Goal: Task Accomplishment & Management: Use online tool/utility

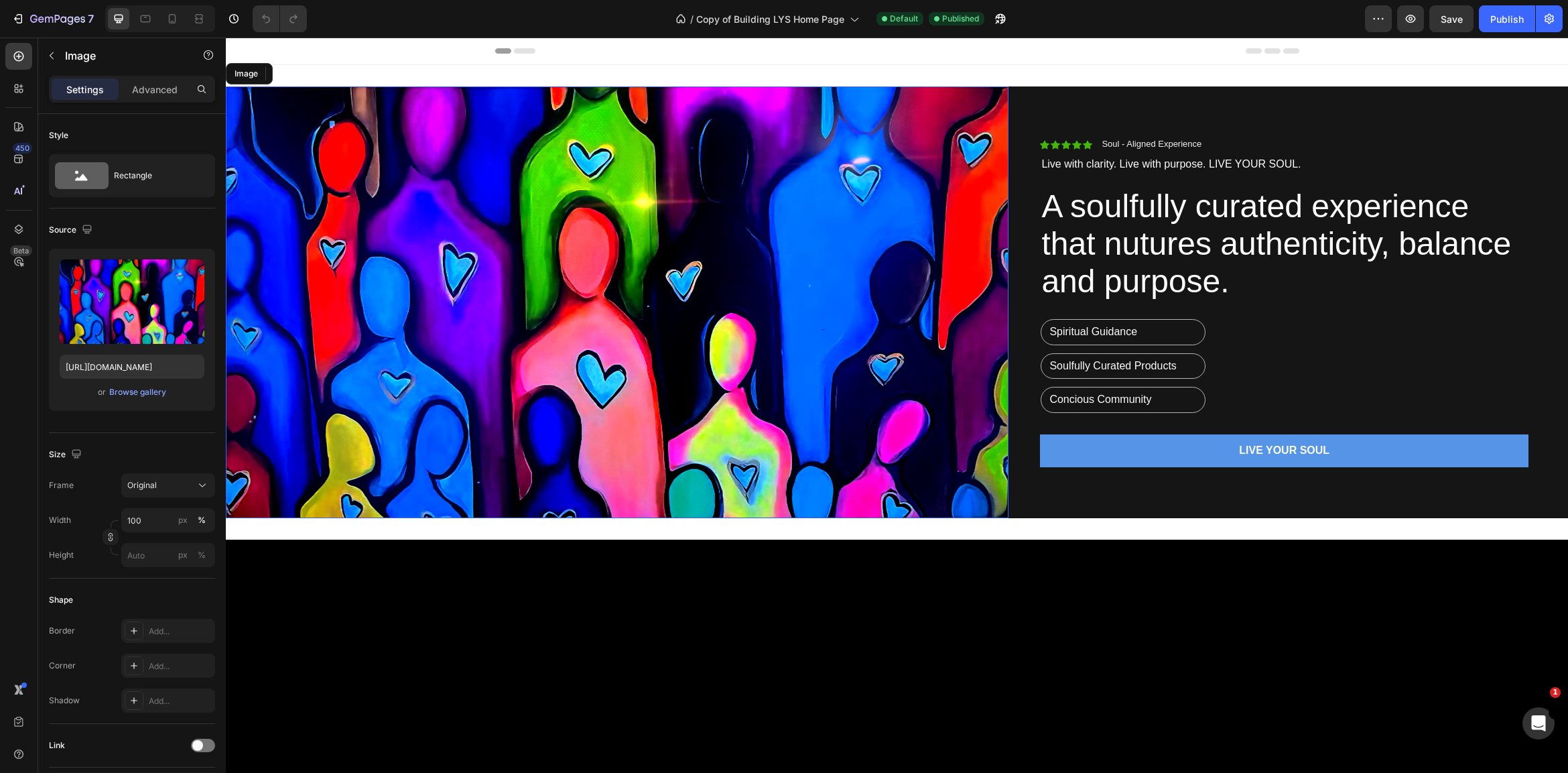
click at [510, 319] on img at bounding box center [617, 302] width 783 height 431
click at [125, 390] on div "Browse gallery" at bounding box center [138, 392] width 57 height 12
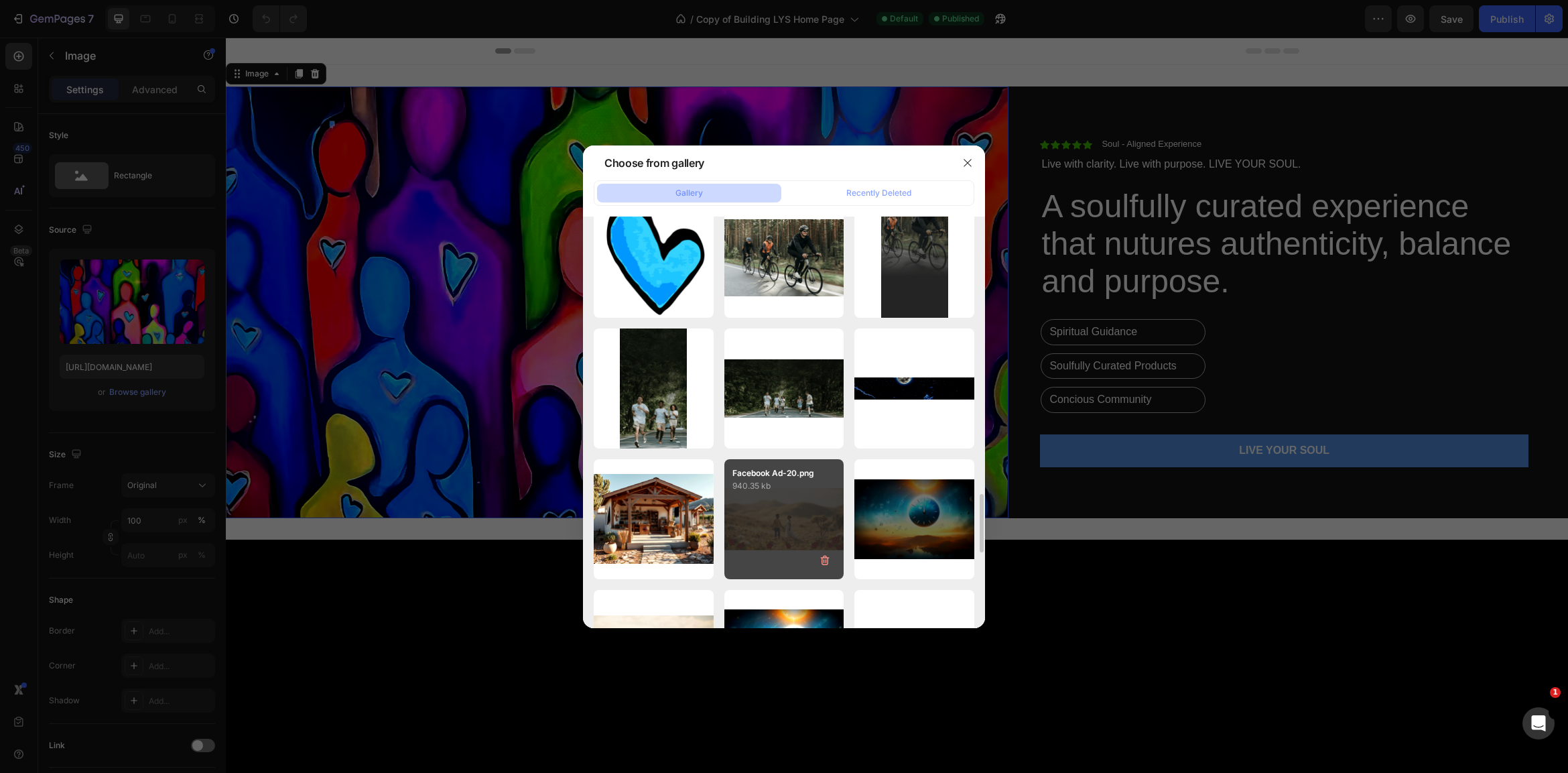
scroll to position [1992, 0]
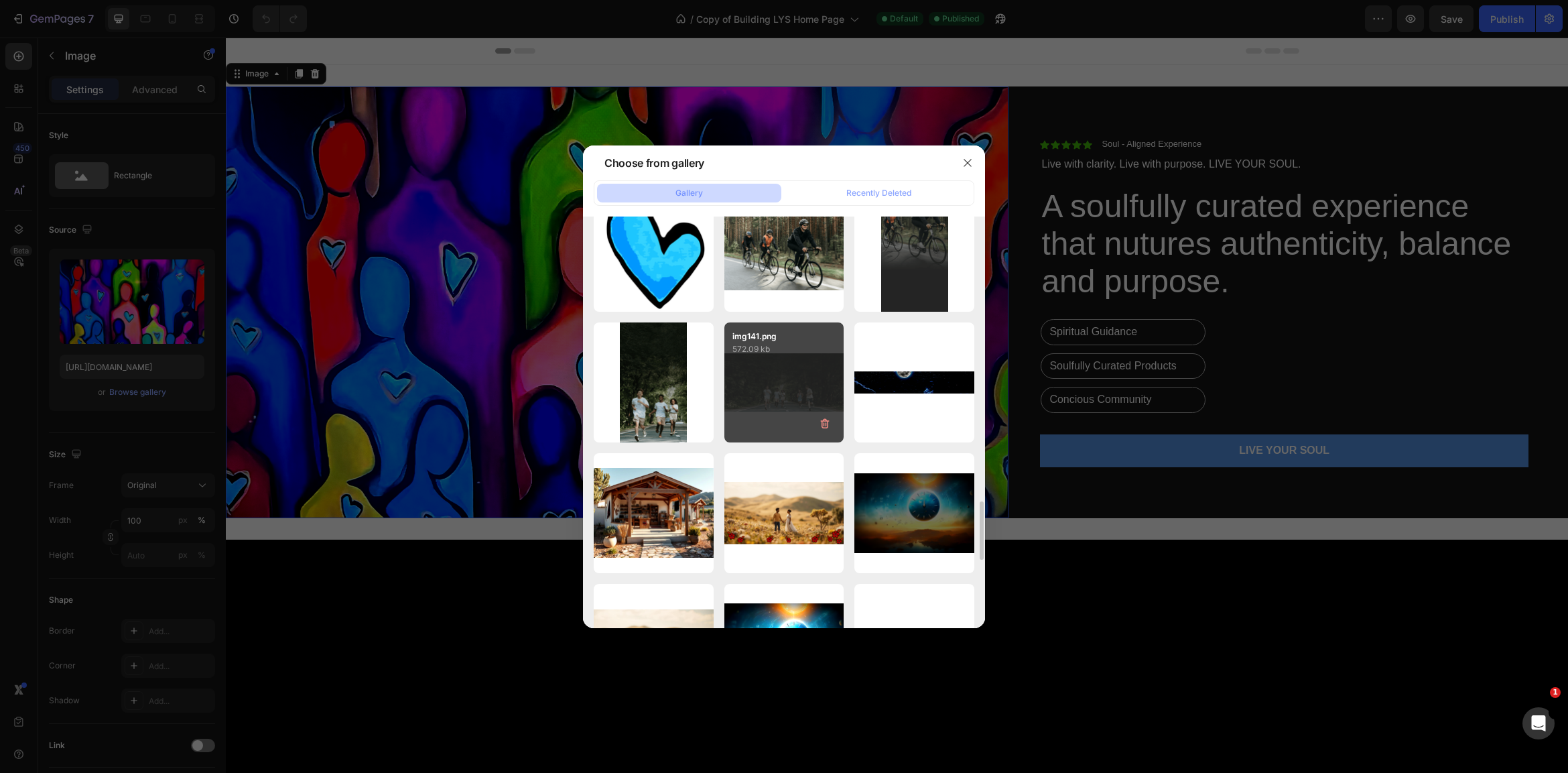
click at [791, 378] on div "img141.png 572.09 kb" at bounding box center [784, 382] width 120 height 120
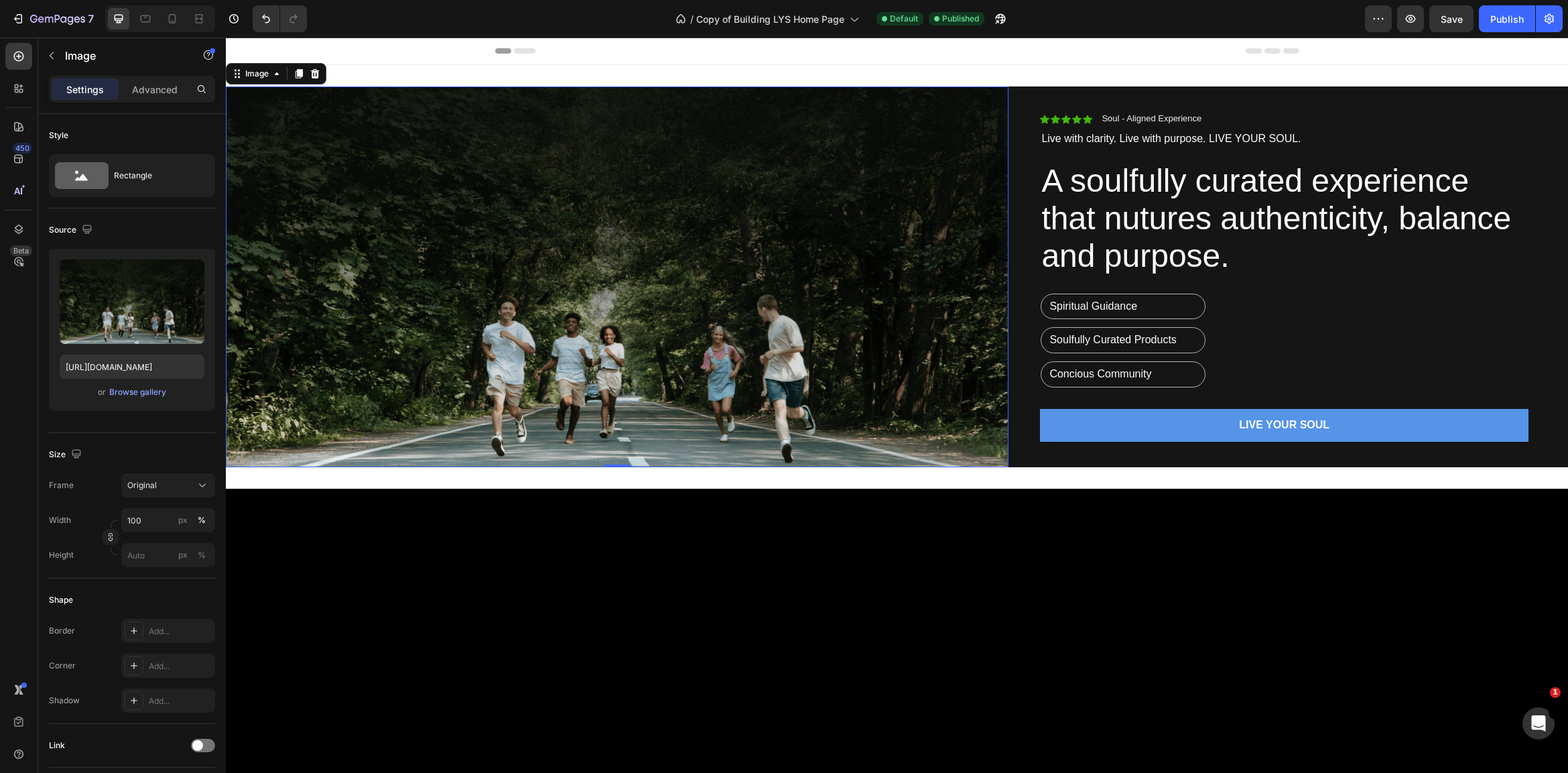
scroll to position [0, 0]
click at [125, 390] on div "Browse gallery" at bounding box center [138, 392] width 57 height 12
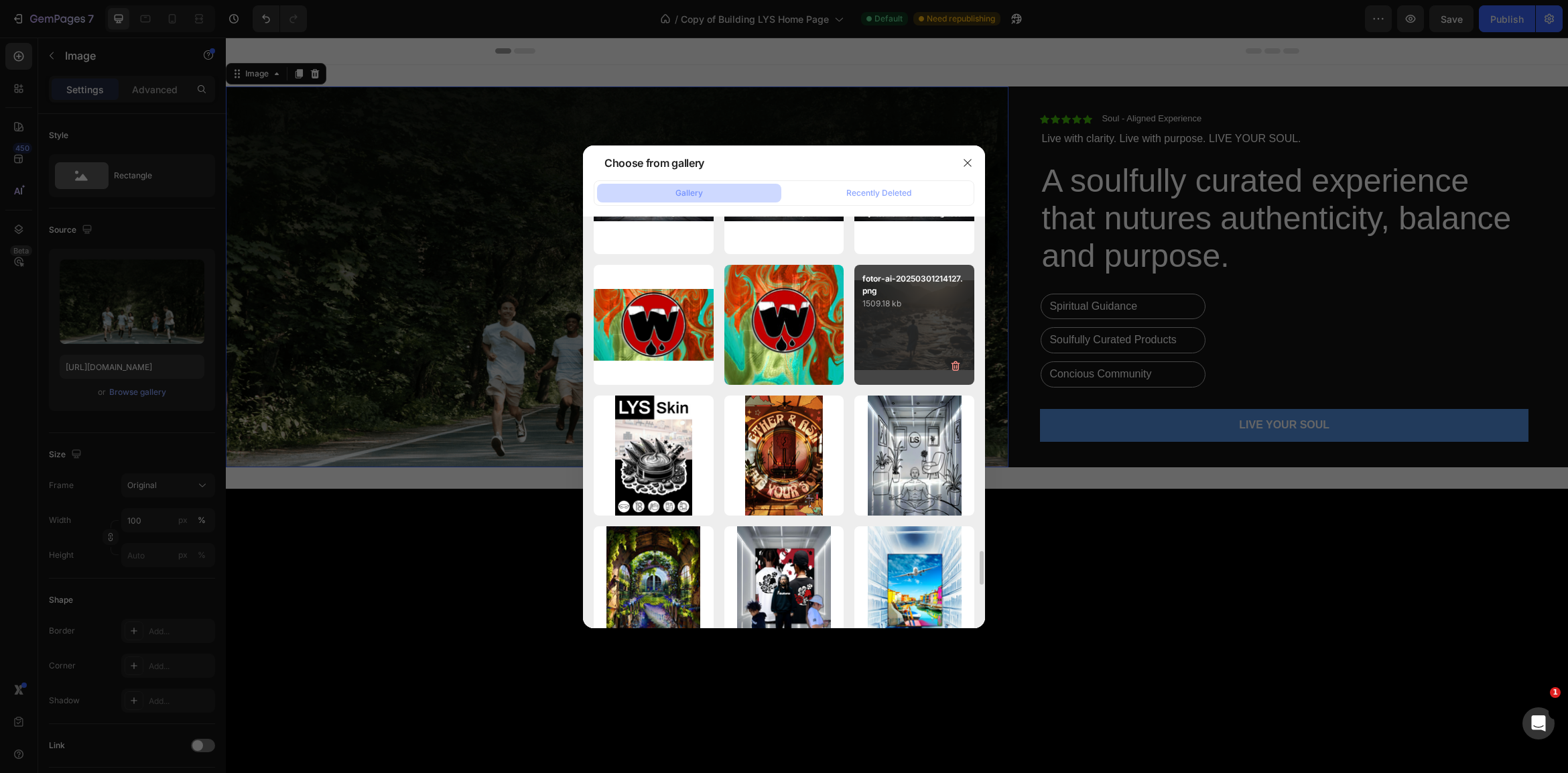
scroll to position [4009, 0]
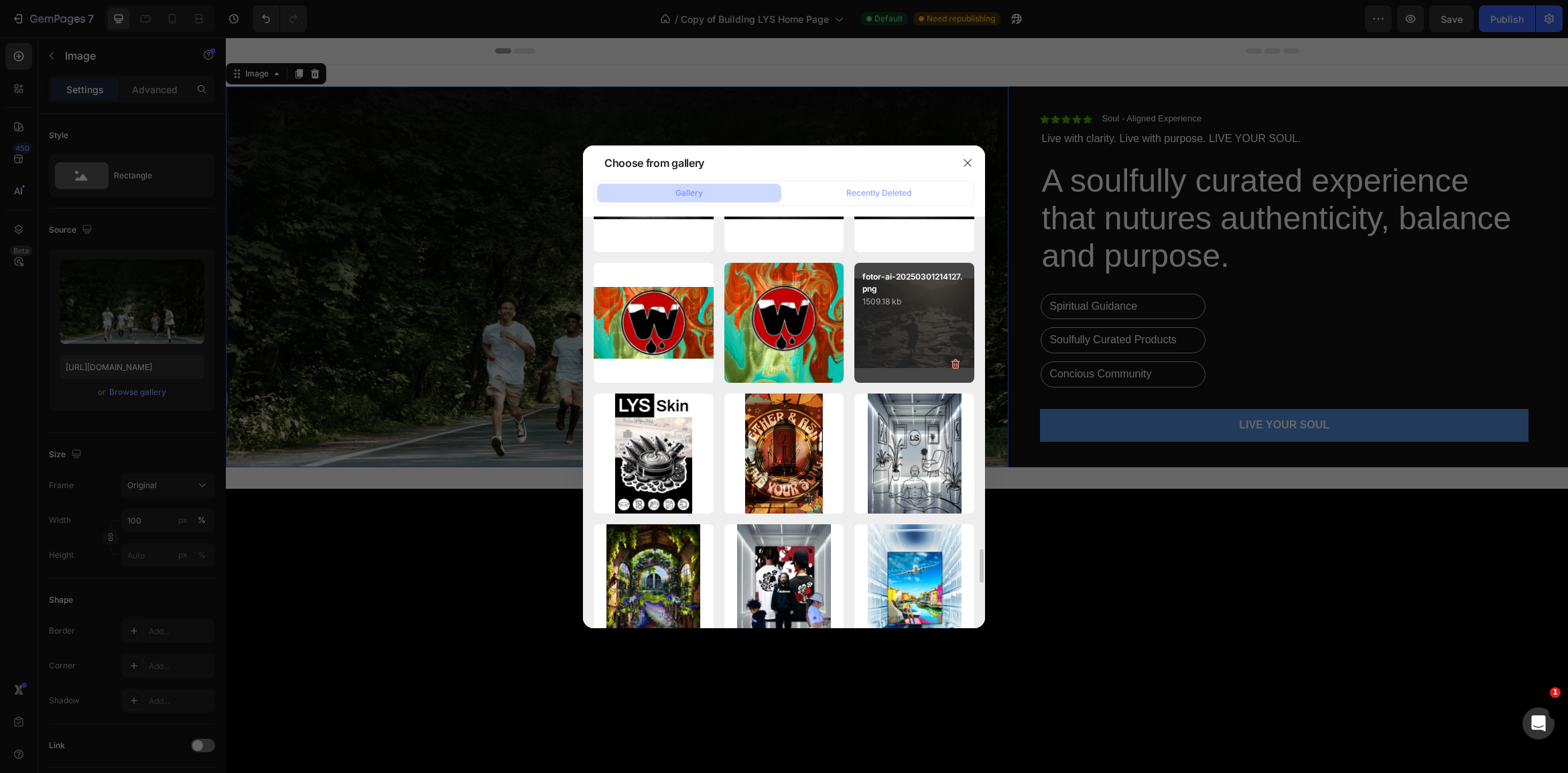
click at [910, 324] on div "fotor-ai-20250301214127.png 1509.18 kb" at bounding box center [914, 322] width 120 height 120
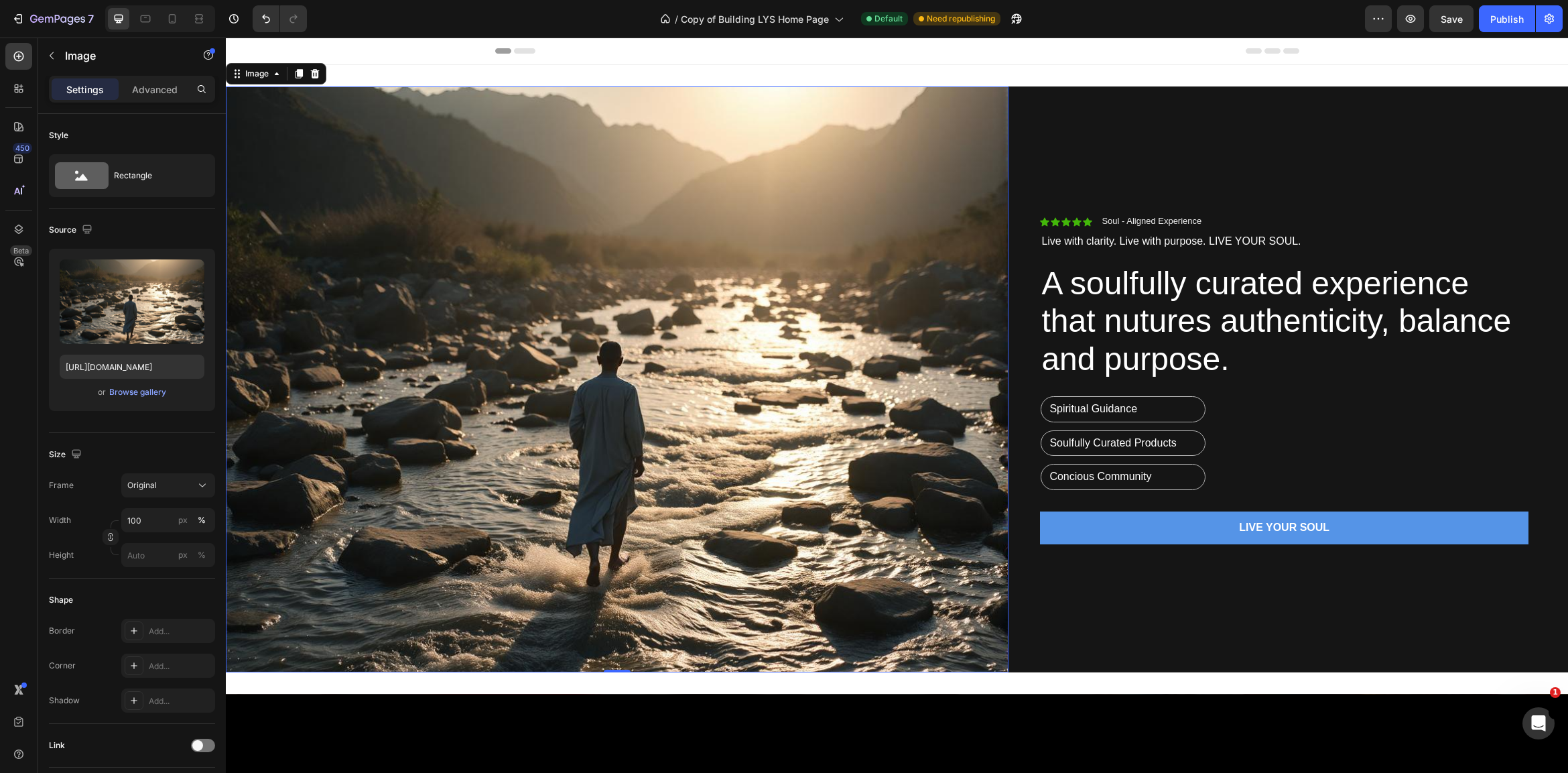
scroll to position [0, 0]
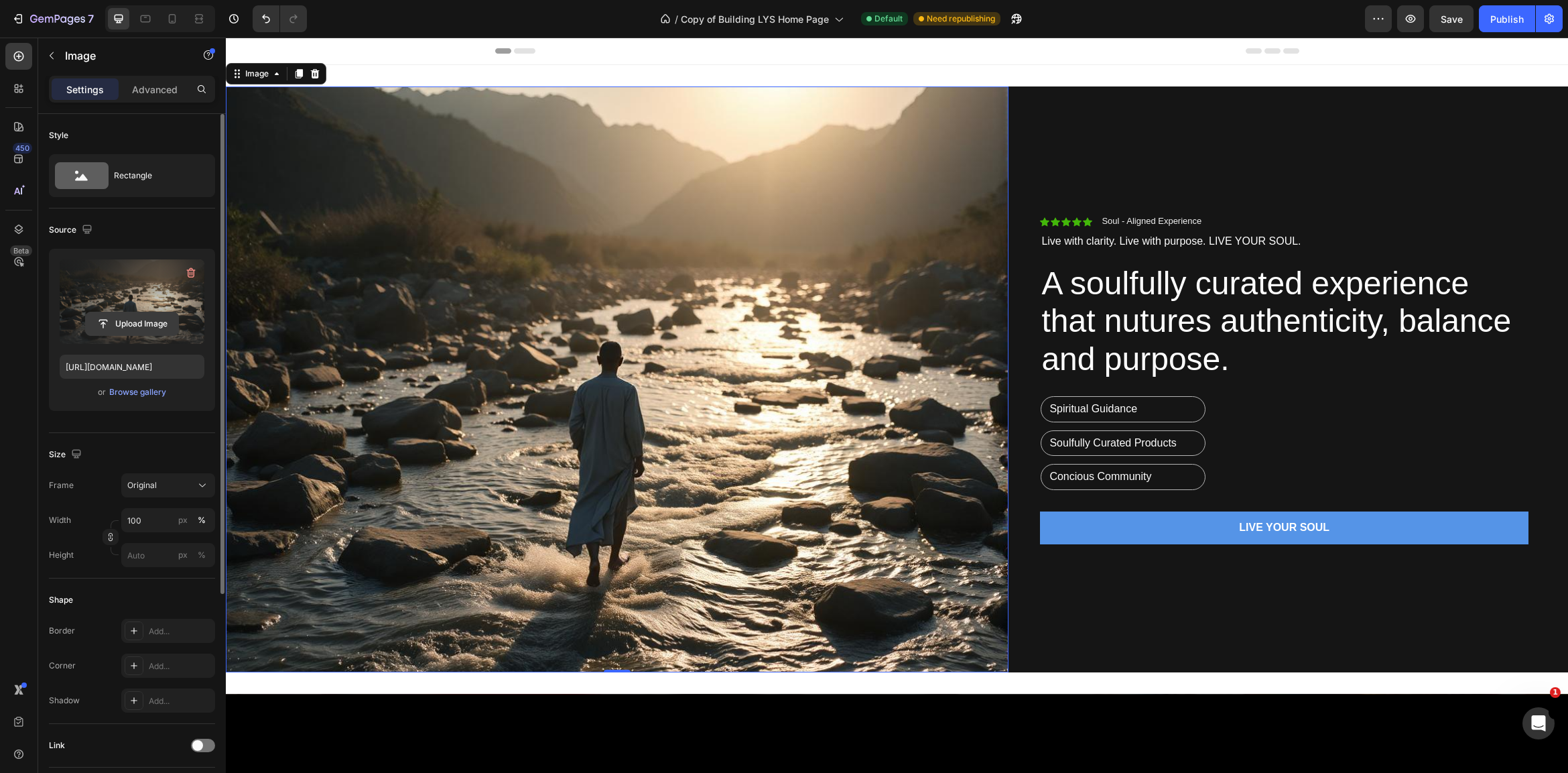
click at [154, 326] on input "file" at bounding box center [132, 324] width 92 height 23
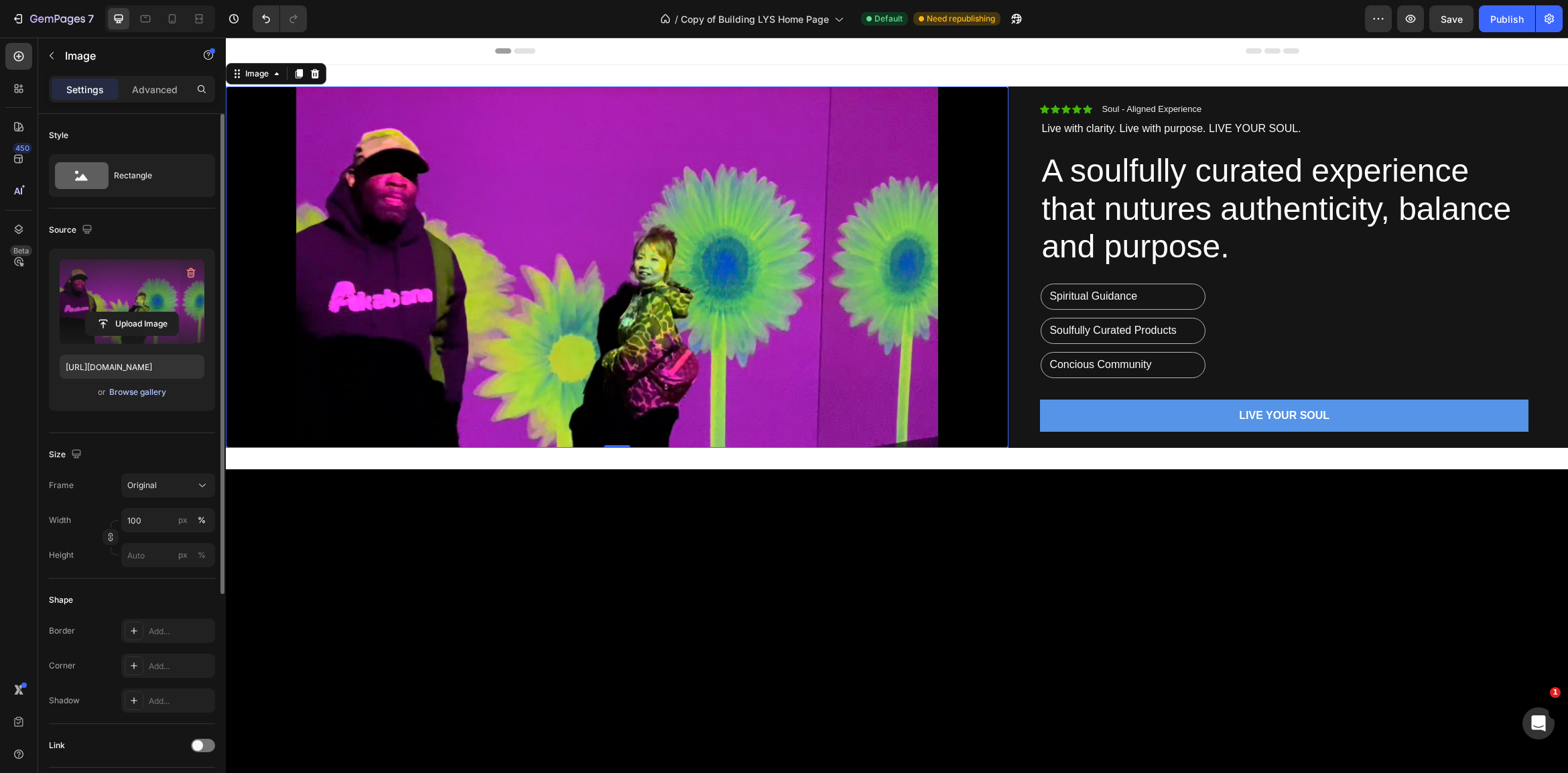
click at [136, 390] on div "Browse gallery" at bounding box center [138, 392] width 57 height 12
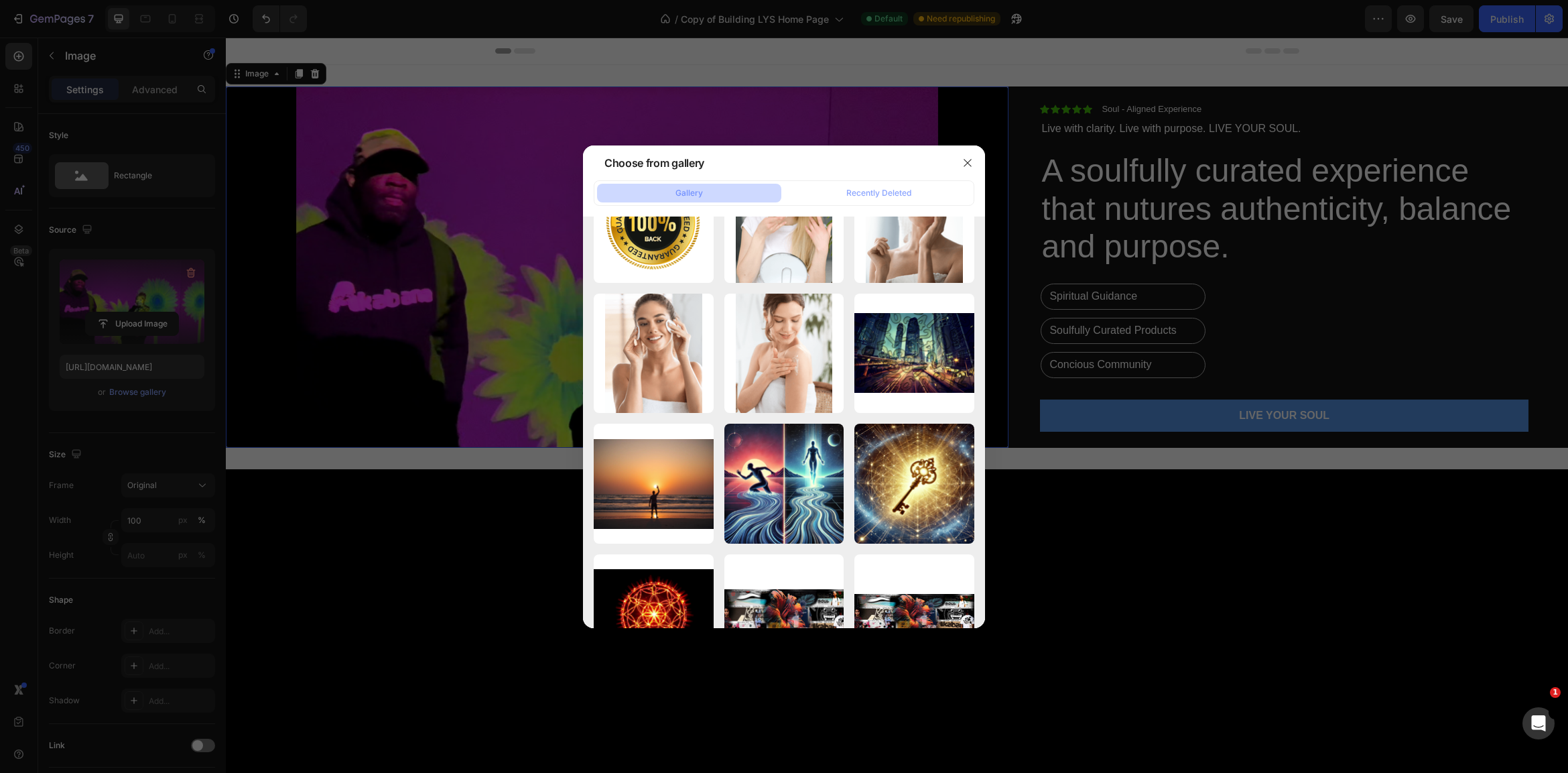
scroll to position [9151, 0]
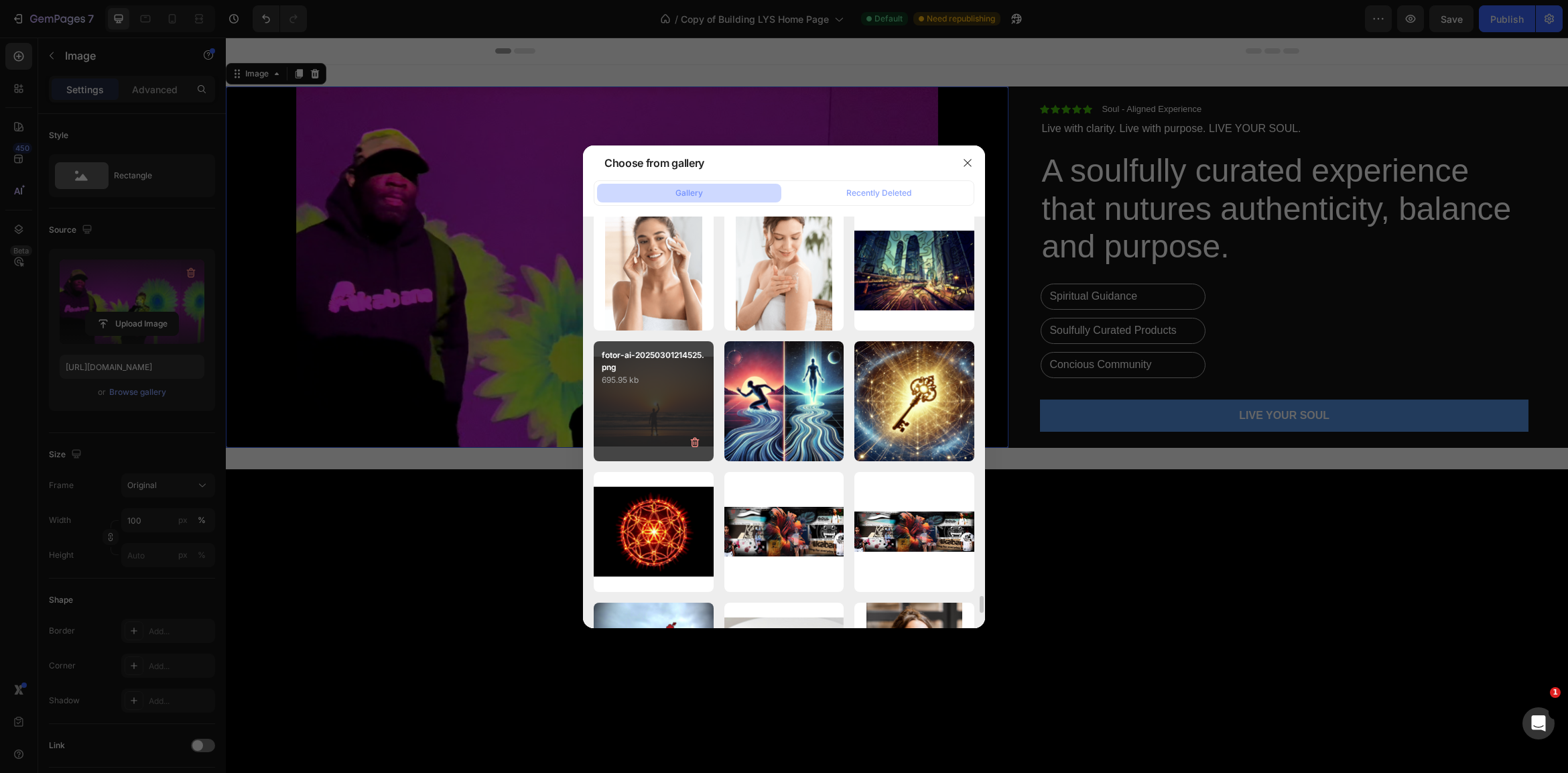
click at [660, 409] on div "fotor-ai-20250301214525.png 695.95 kb" at bounding box center [653, 401] width 120 height 120
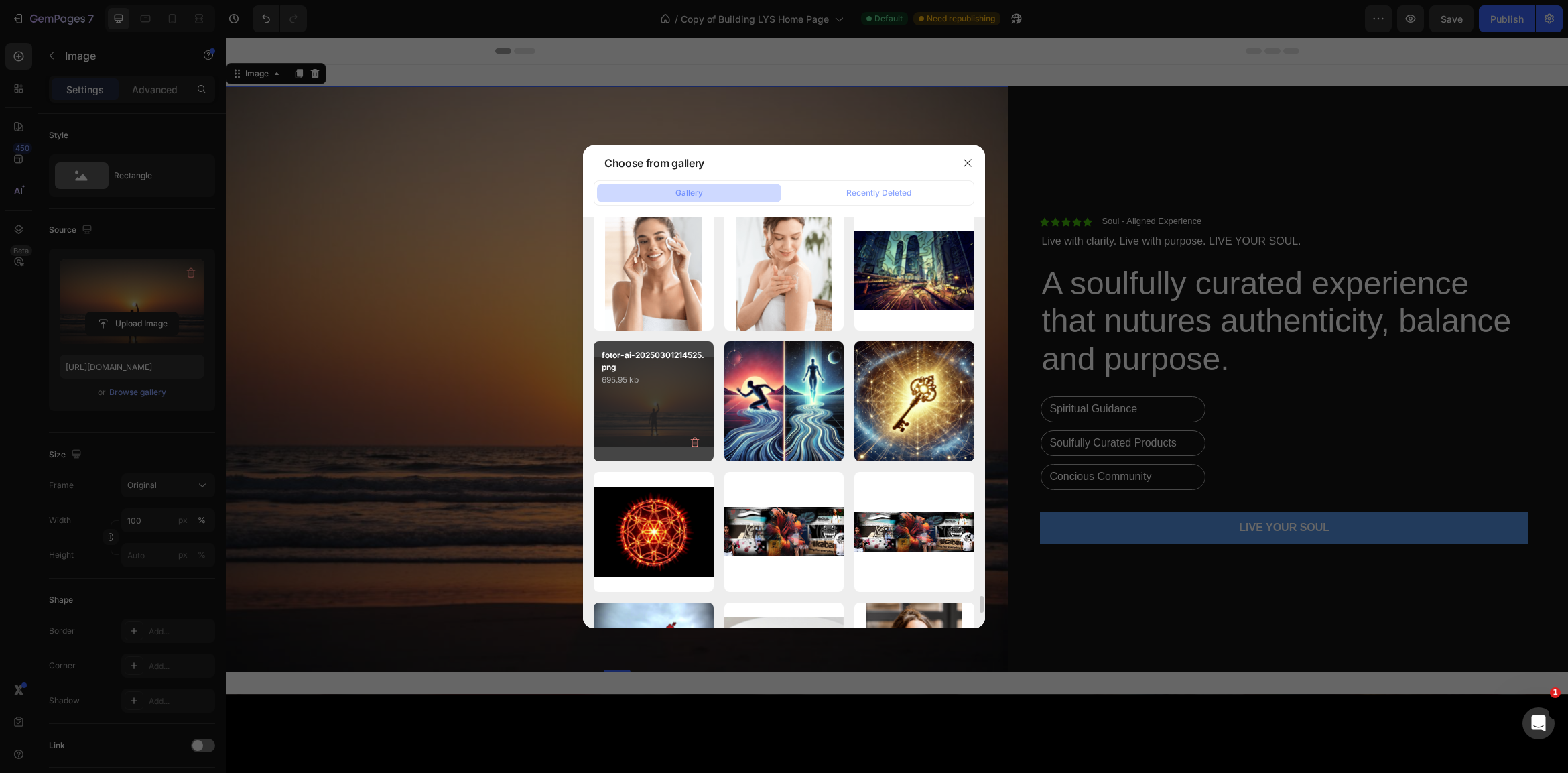
type input "https://cdn.shopify.com/s/files/1/0707/9480/5570/files/gempages_515935069974562…"
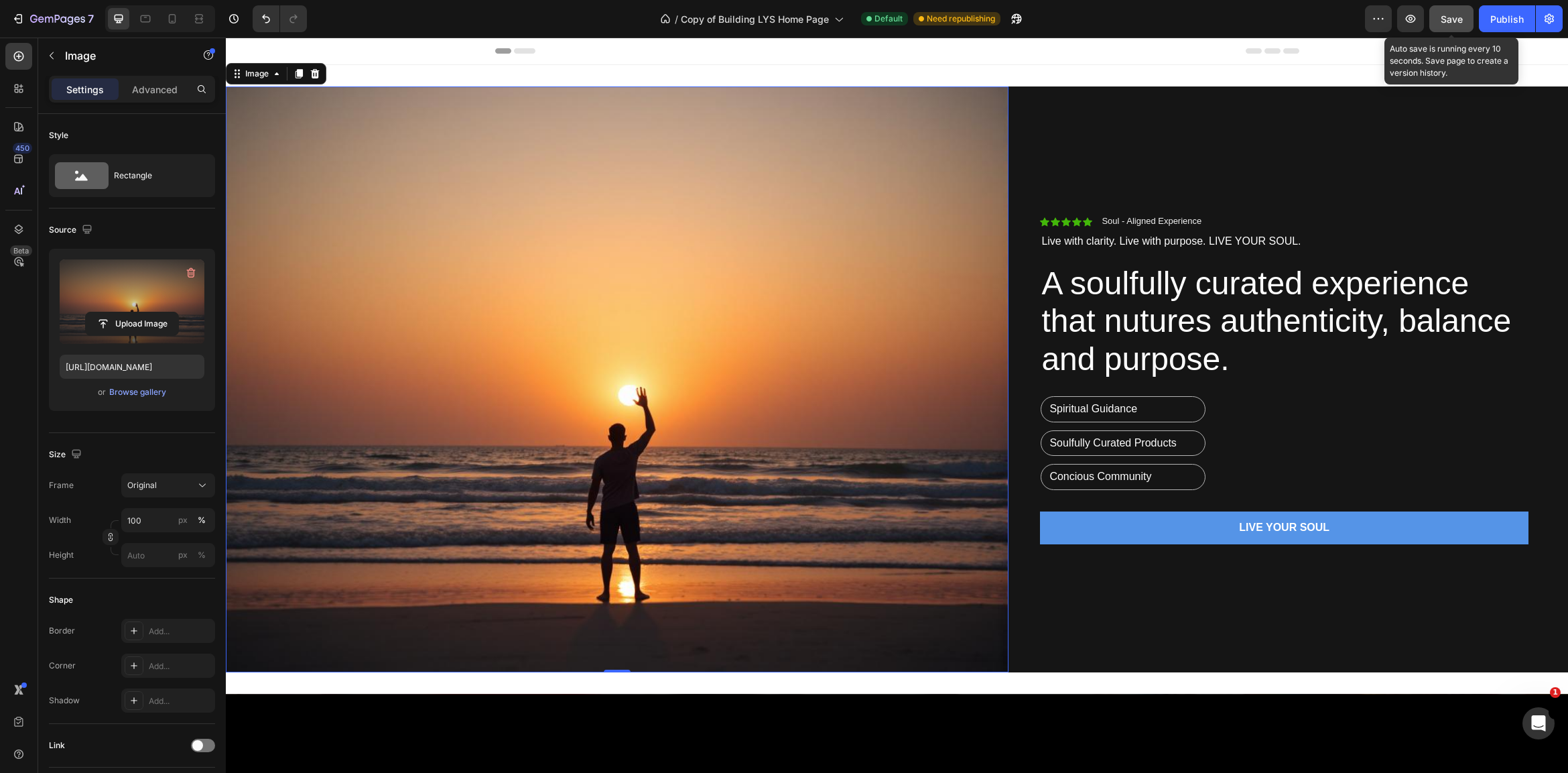
click at [1459, 17] on span "Save" at bounding box center [1451, 19] width 22 height 11
click at [1505, 16] on div "Publish" at bounding box center [1508, 19] width 34 height 14
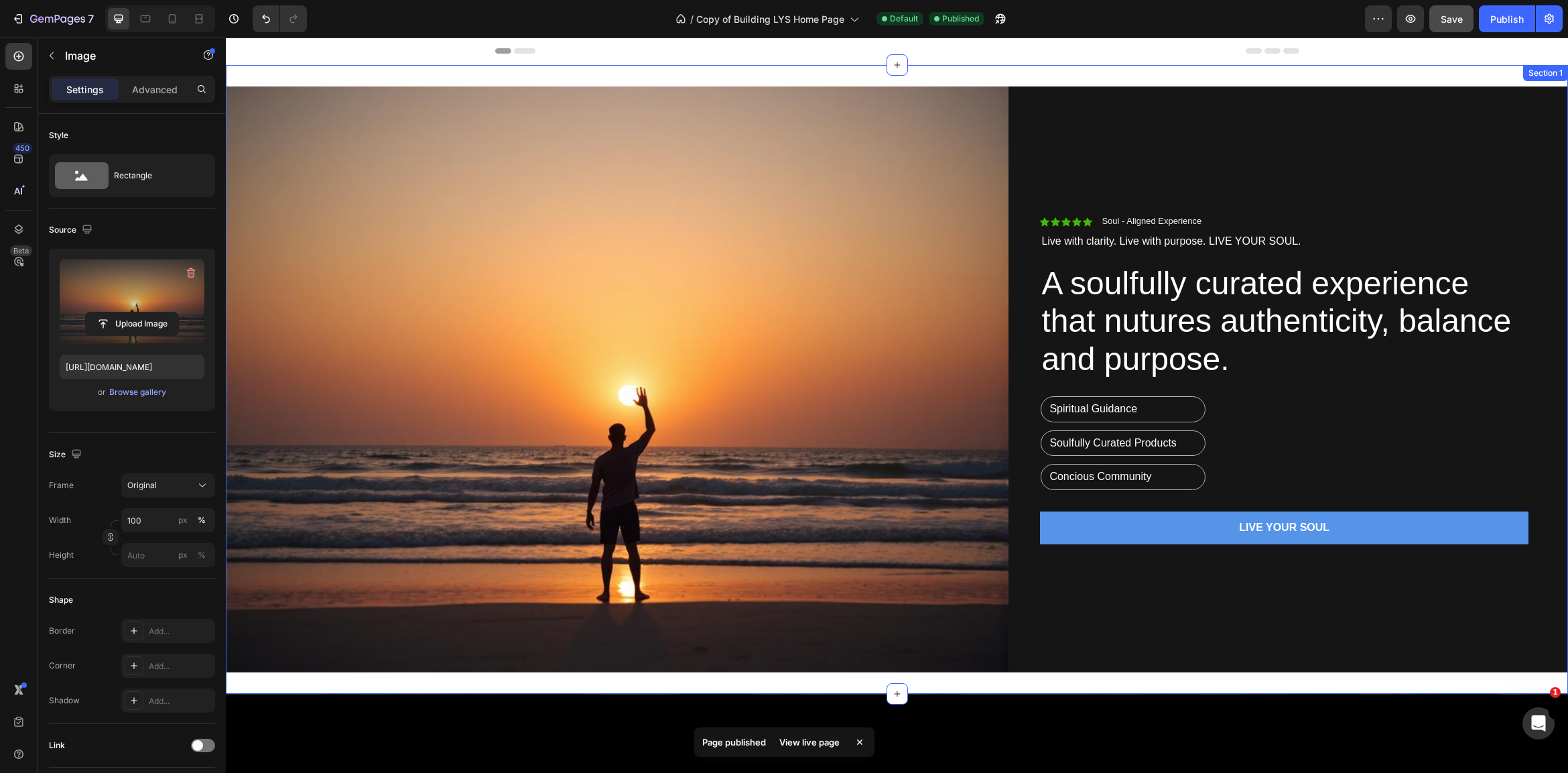
scroll to position [0, 0]
click at [1507, 19] on div "Publish" at bounding box center [1508, 19] width 34 height 14
click at [564, 313] on img at bounding box center [617, 379] width 783 height 586
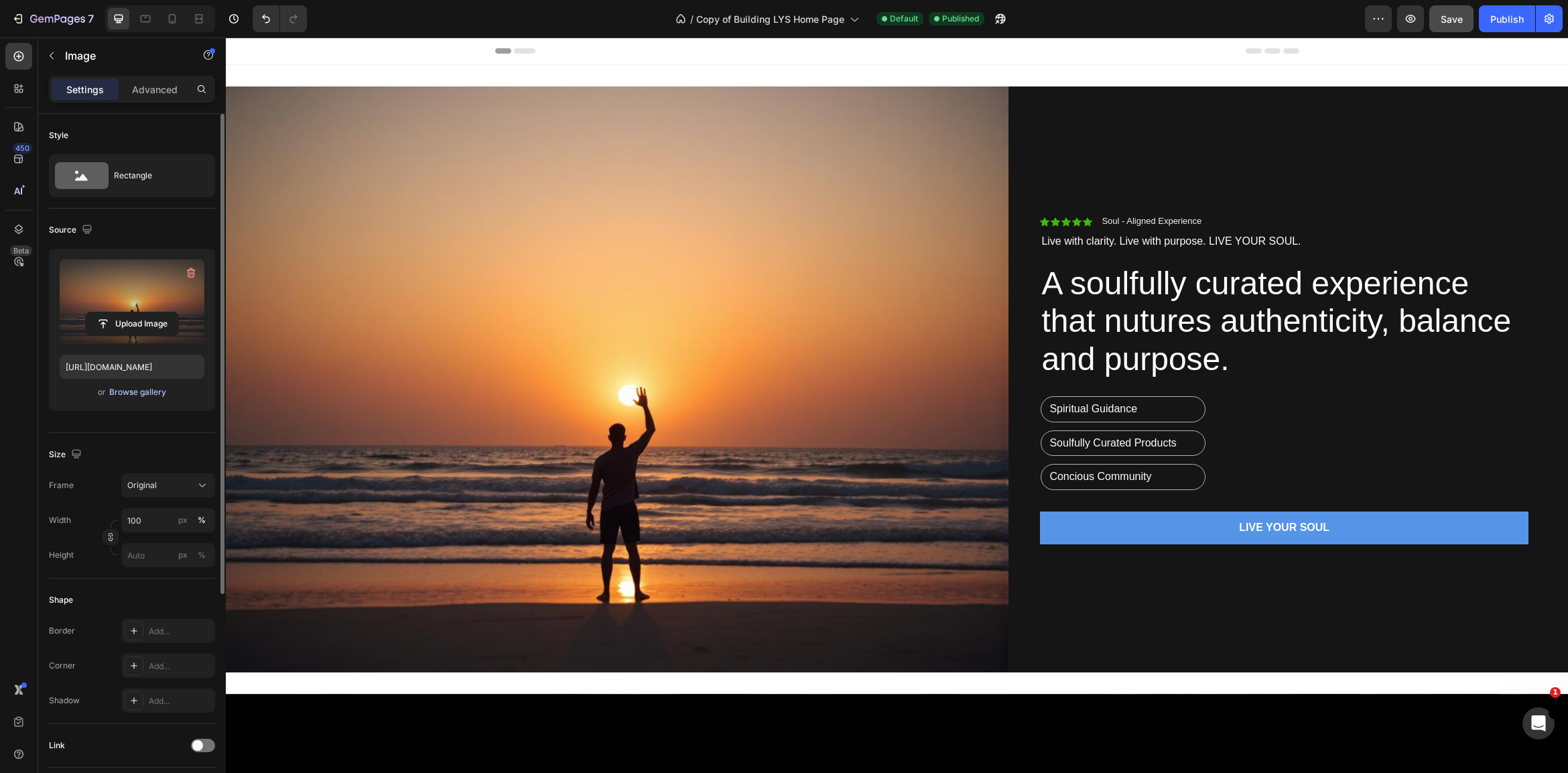
click at [113, 392] on div "Browse gallery" at bounding box center [138, 392] width 57 height 12
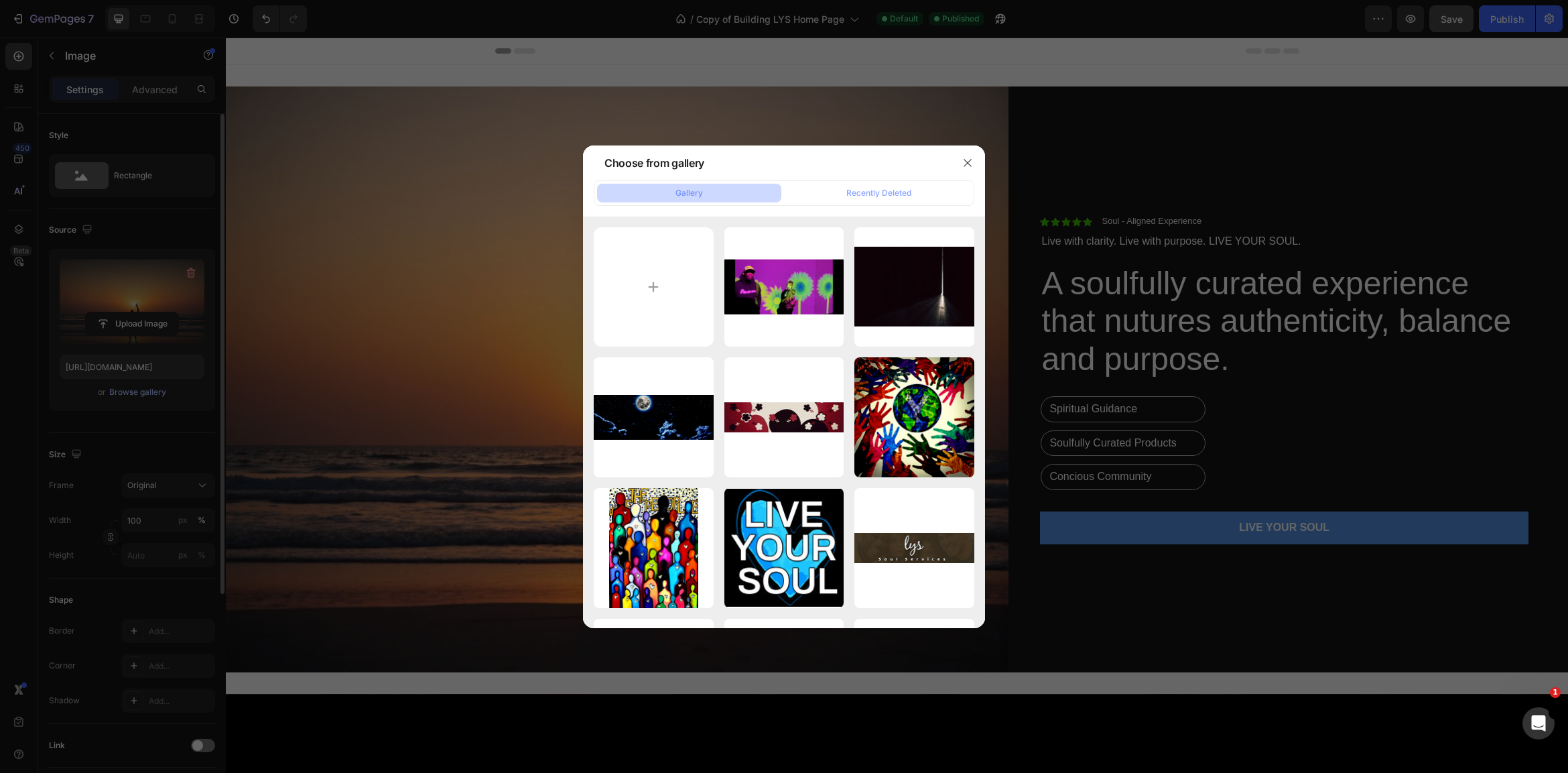
click at [117, 388] on div at bounding box center [784, 386] width 1568 height 773
click at [140, 390] on div at bounding box center [784, 386] width 1568 height 773
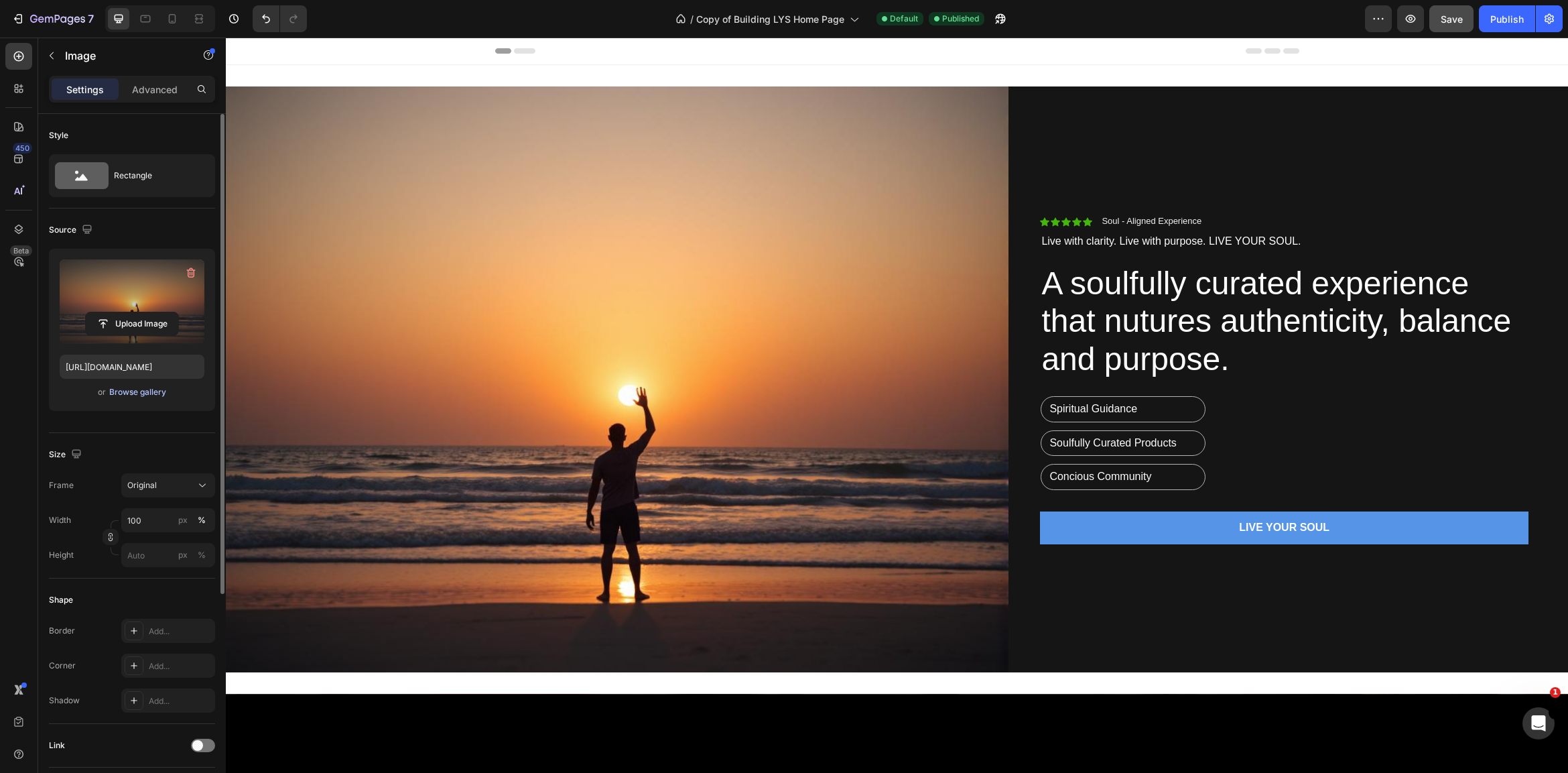
click at [143, 393] on div "Browse gallery" at bounding box center [138, 392] width 57 height 12
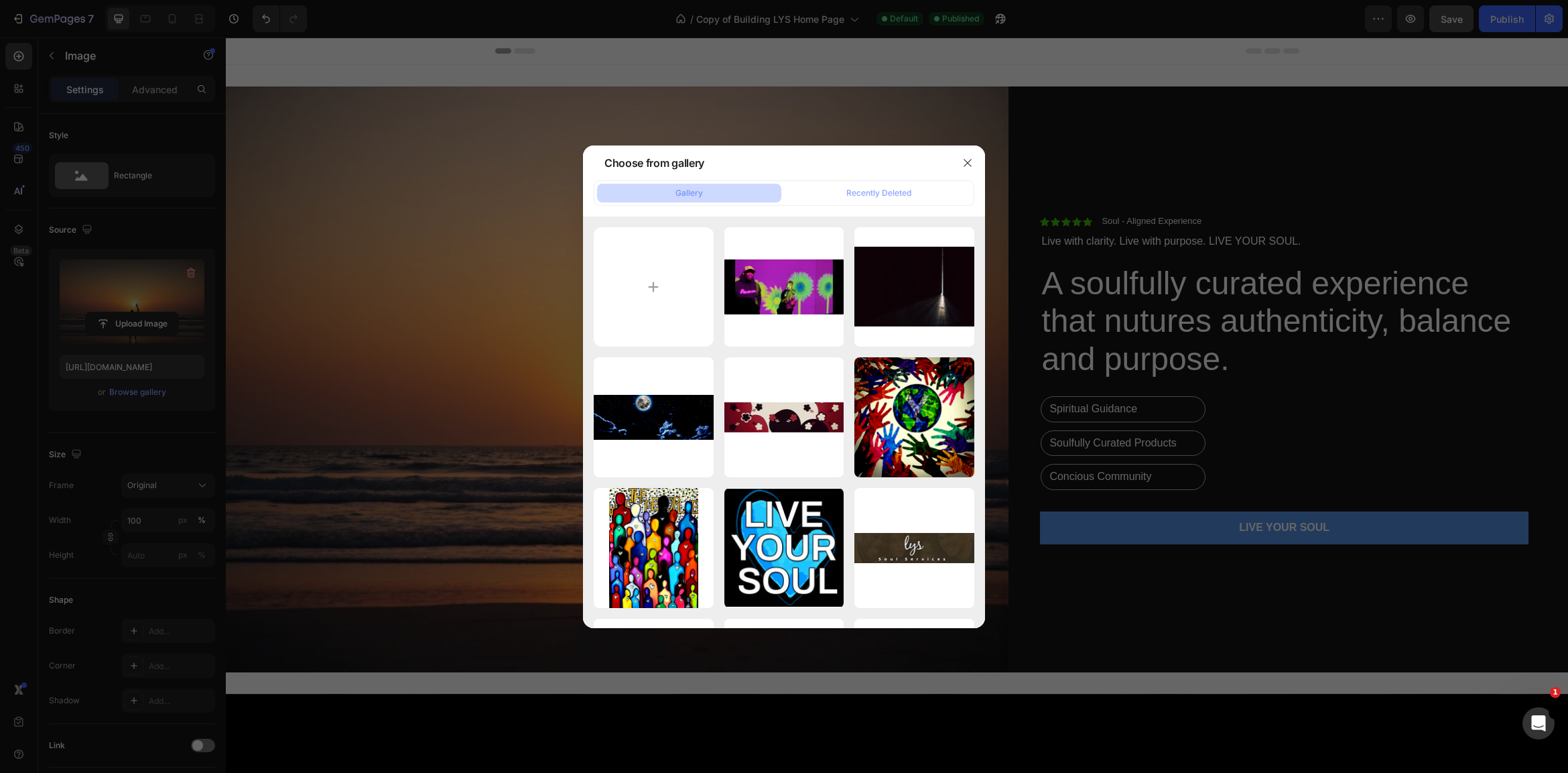
click at [155, 390] on div at bounding box center [784, 386] width 1568 height 773
click at [146, 328] on div at bounding box center [784, 386] width 1568 height 773
click at [154, 390] on div at bounding box center [784, 386] width 1568 height 773
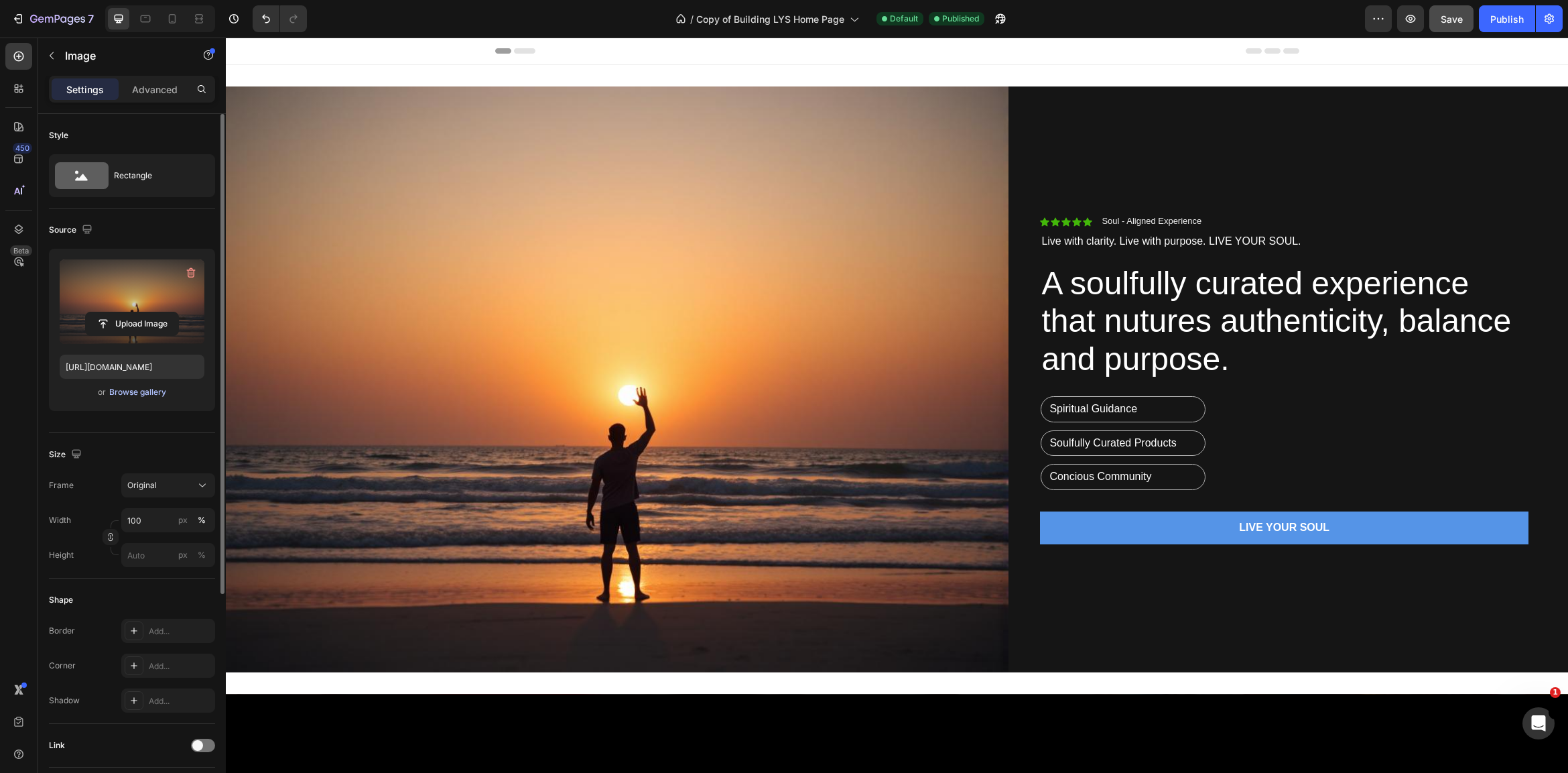
click at [158, 390] on div "Browse gallery" at bounding box center [138, 392] width 57 height 12
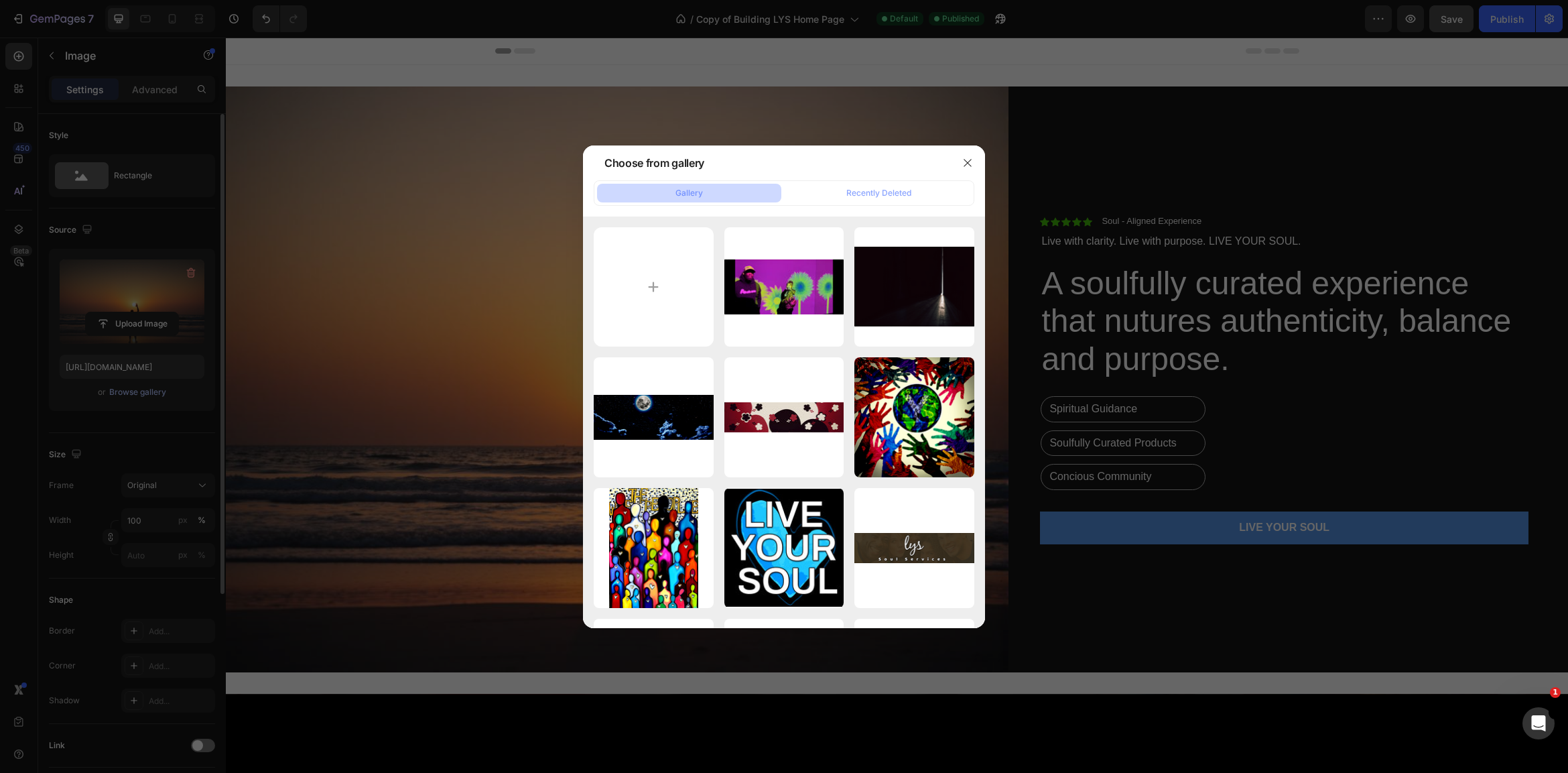
click at [116, 389] on div at bounding box center [784, 386] width 1568 height 773
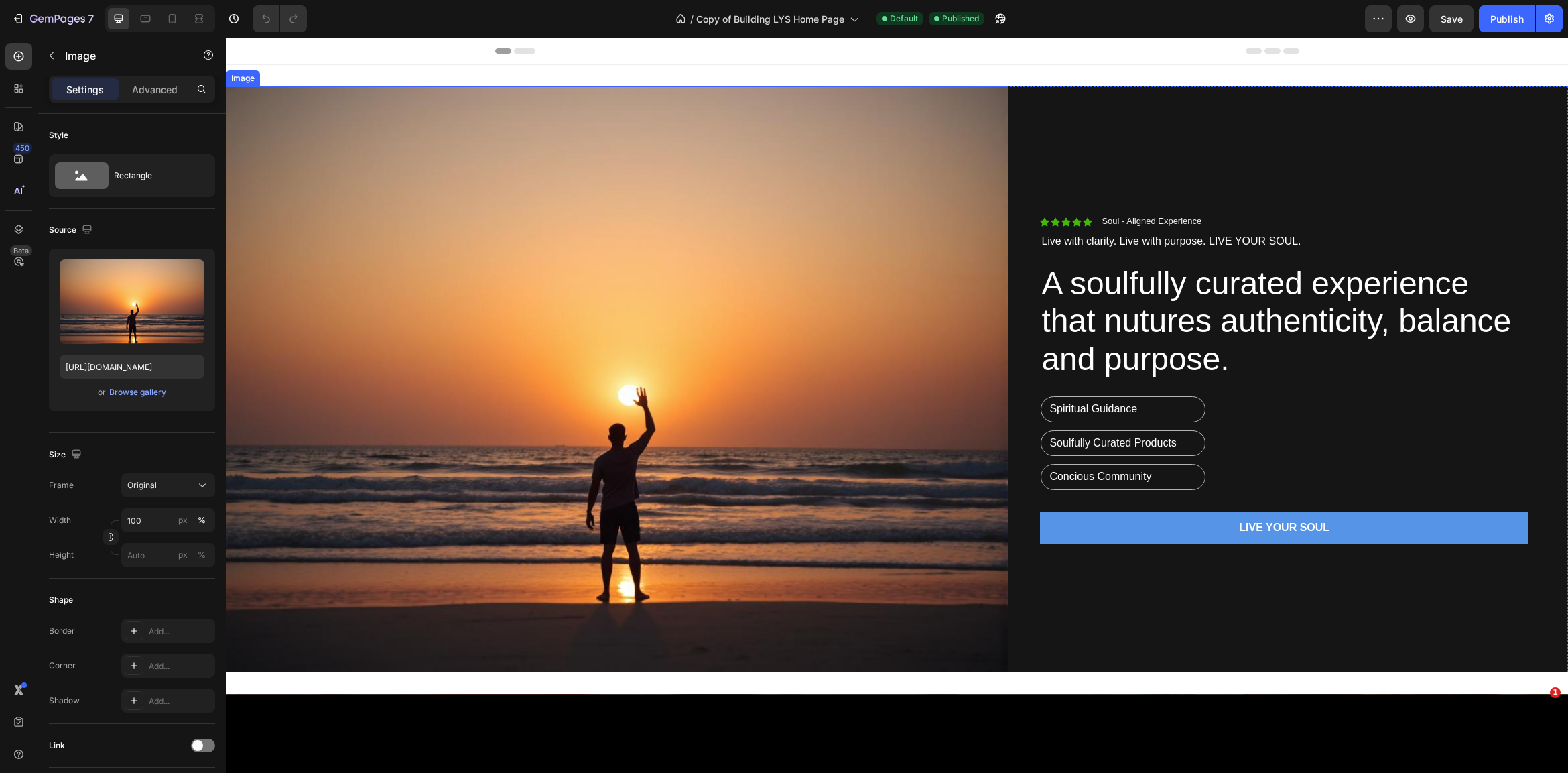
drag, startPoint x: 495, startPoint y: 372, endPoint x: 487, endPoint y: 349, distance: 24.4
click at [495, 372] on img at bounding box center [617, 379] width 783 height 586
click at [142, 392] on div "Browse gallery" at bounding box center [138, 392] width 57 height 12
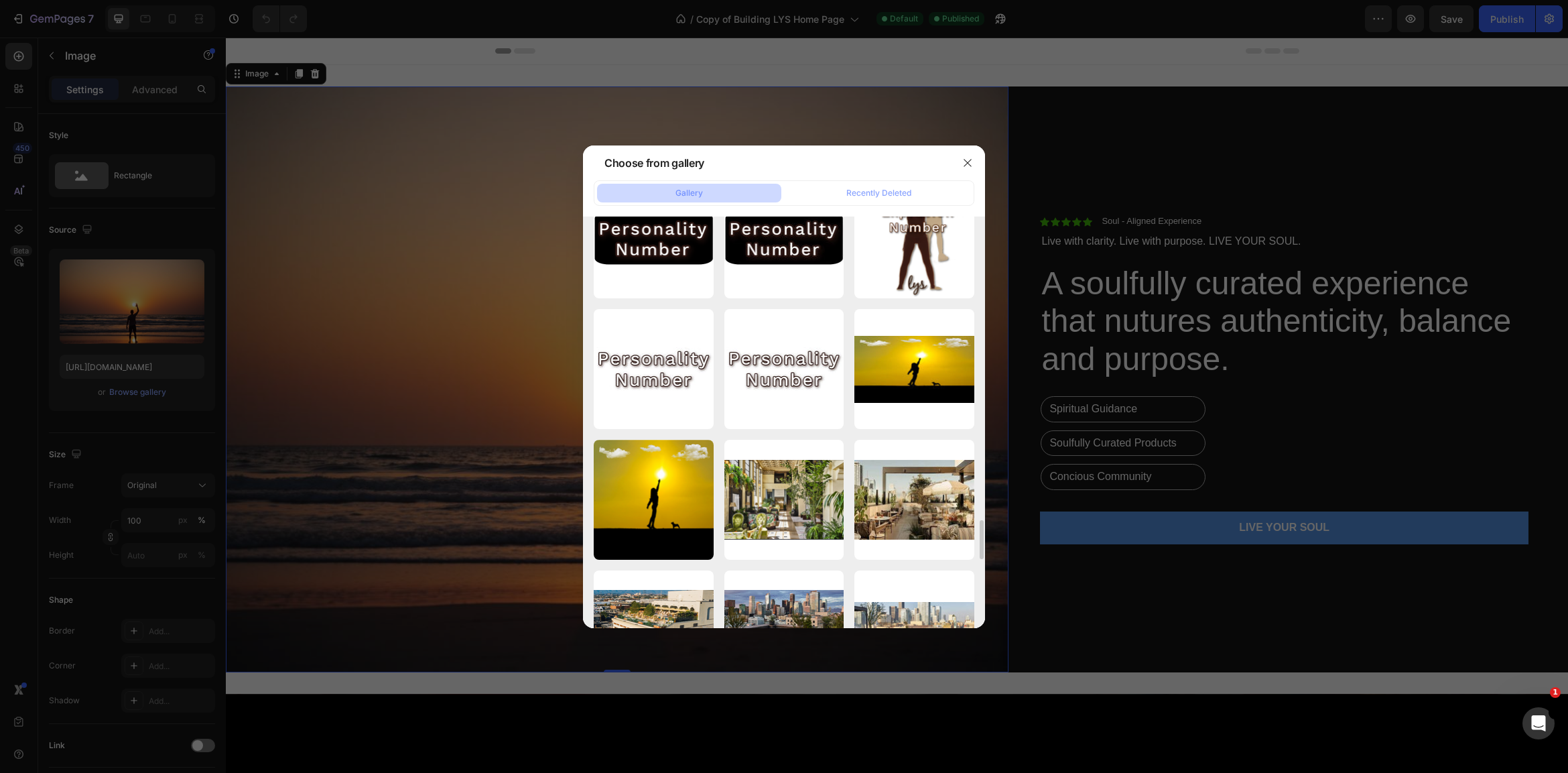
scroll to position [3181, 0]
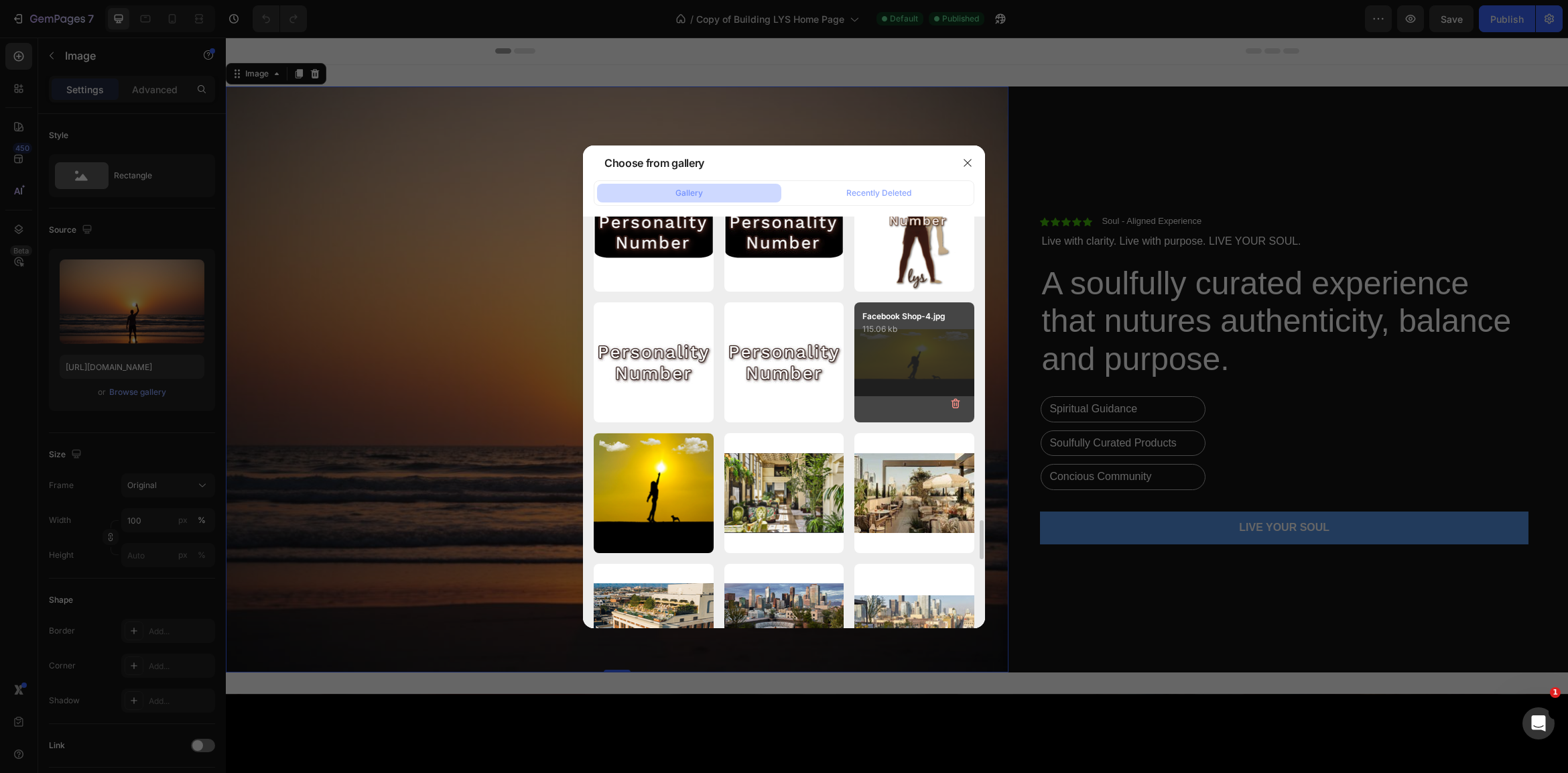
click at [903, 360] on div "Facebook Shop-4.jpg 115.06 kb" at bounding box center [914, 361] width 120 height 120
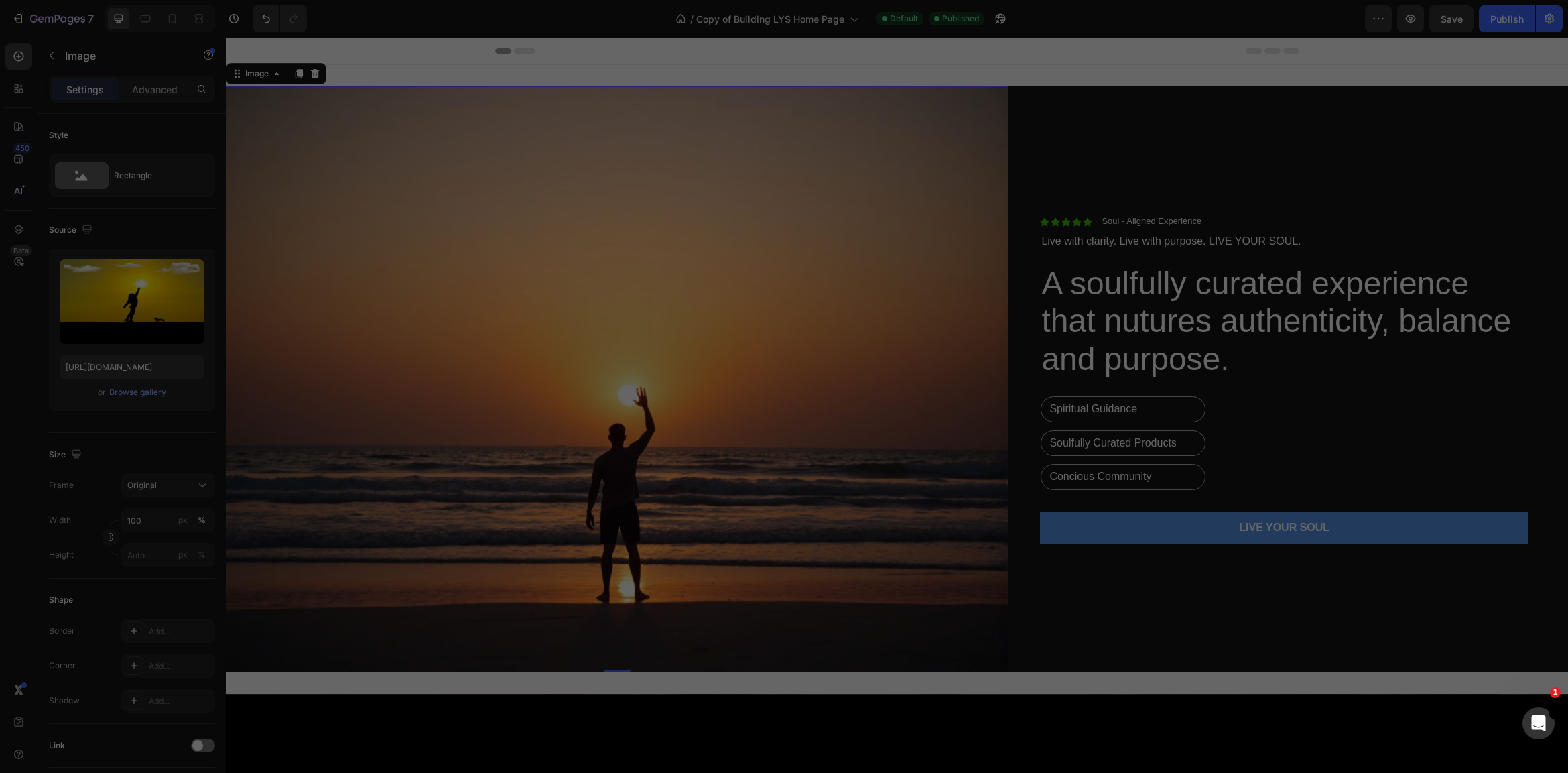
type input "https://cdn.shopify.com/s/files/1/0707/9480/5570/files/gempages_515935069974562…"
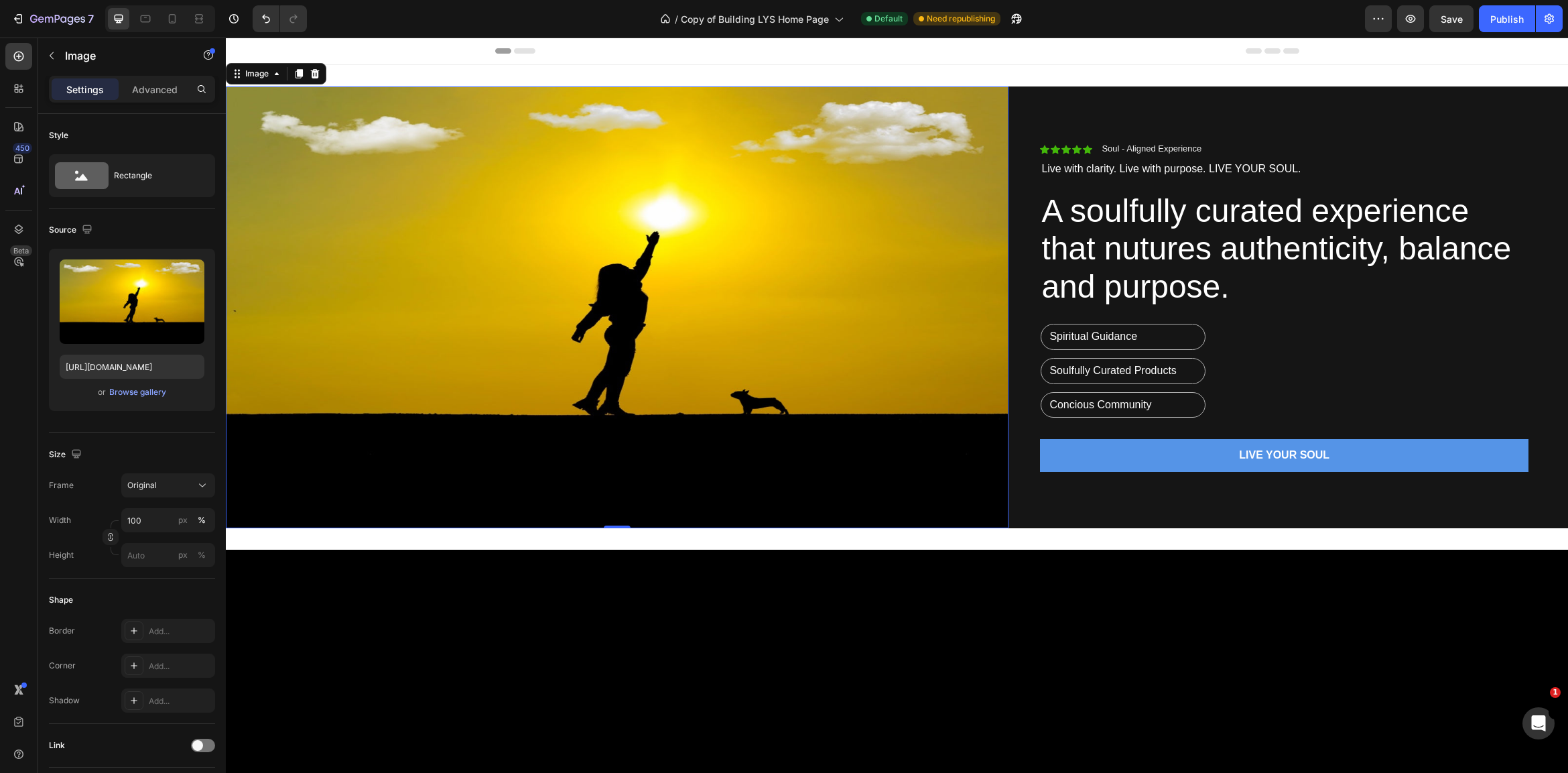
scroll to position [0, 0]
drag, startPoint x: 549, startPoint y: 313, endPoint x: 560, endPoint y: 315, distance: 11.2
click at [552, 313] on img at bounding box center [617, 308] width 783 height 442
click at [132, 395] on div "Browse gallery" at bounding box center [138, 392] width 57 height 12
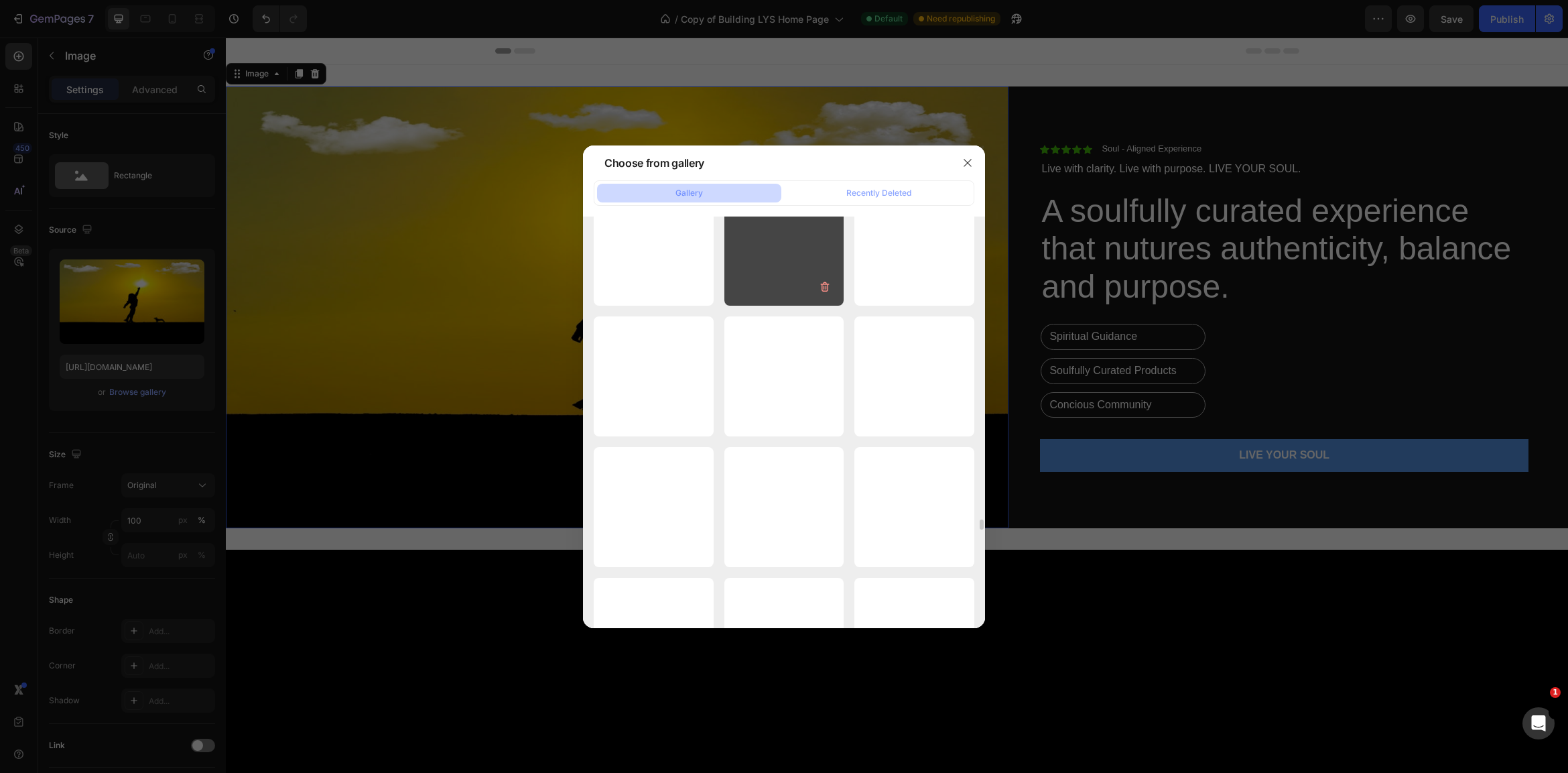
scroll to position [15338, 0]
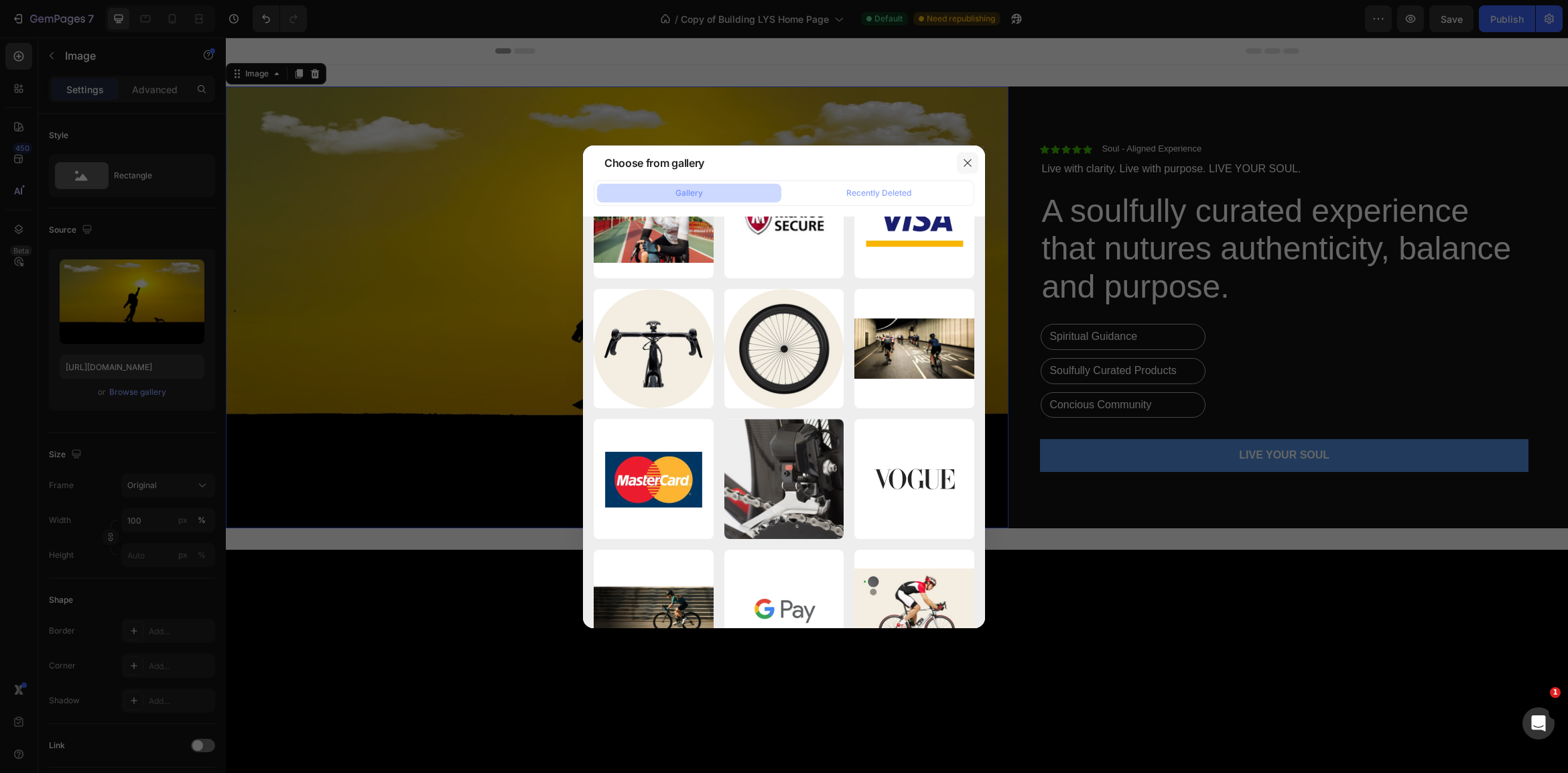
click at [971, 160] on icon "button" at bounding box center [967, 162] width 8 height 8
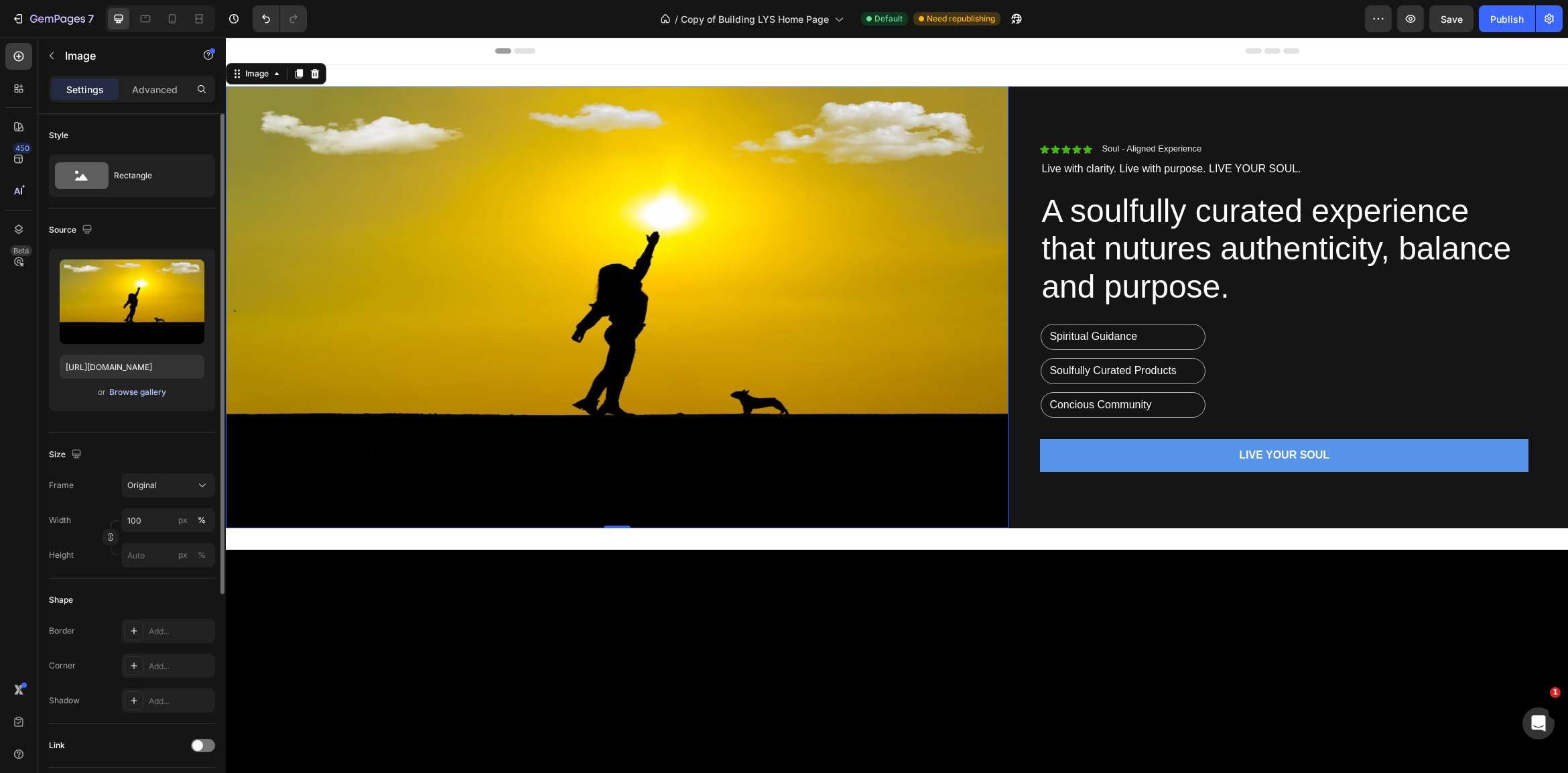
click at [121, 390] on div "Browse gallery" at bounding box center [138, 392] width 57 height 12
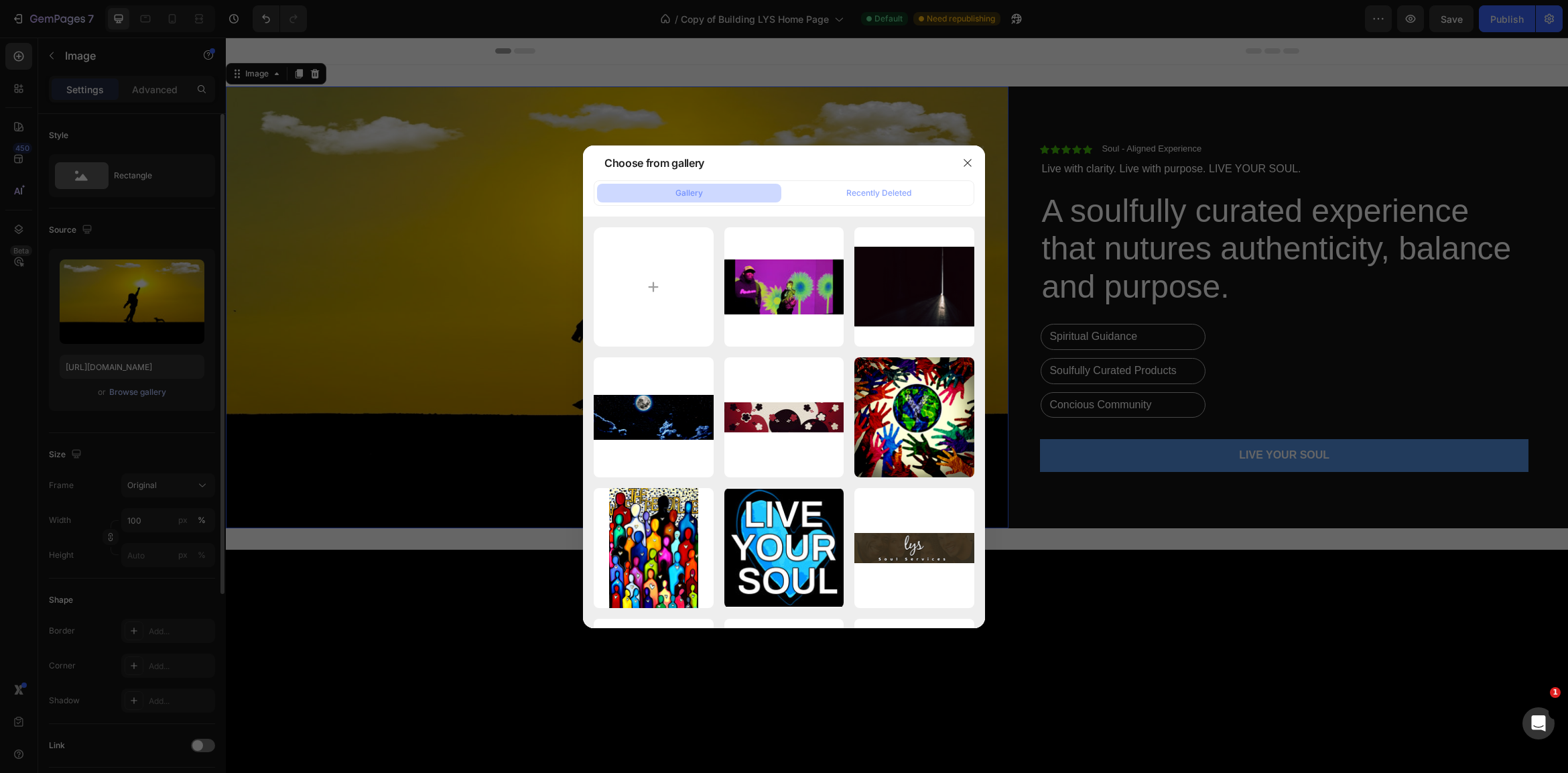
click at [127, 390] on div at bounding box center [784, 386] width 1568 height 773
click at [131, 310] on div at bounding box center [784, 386] width 1568 height 773
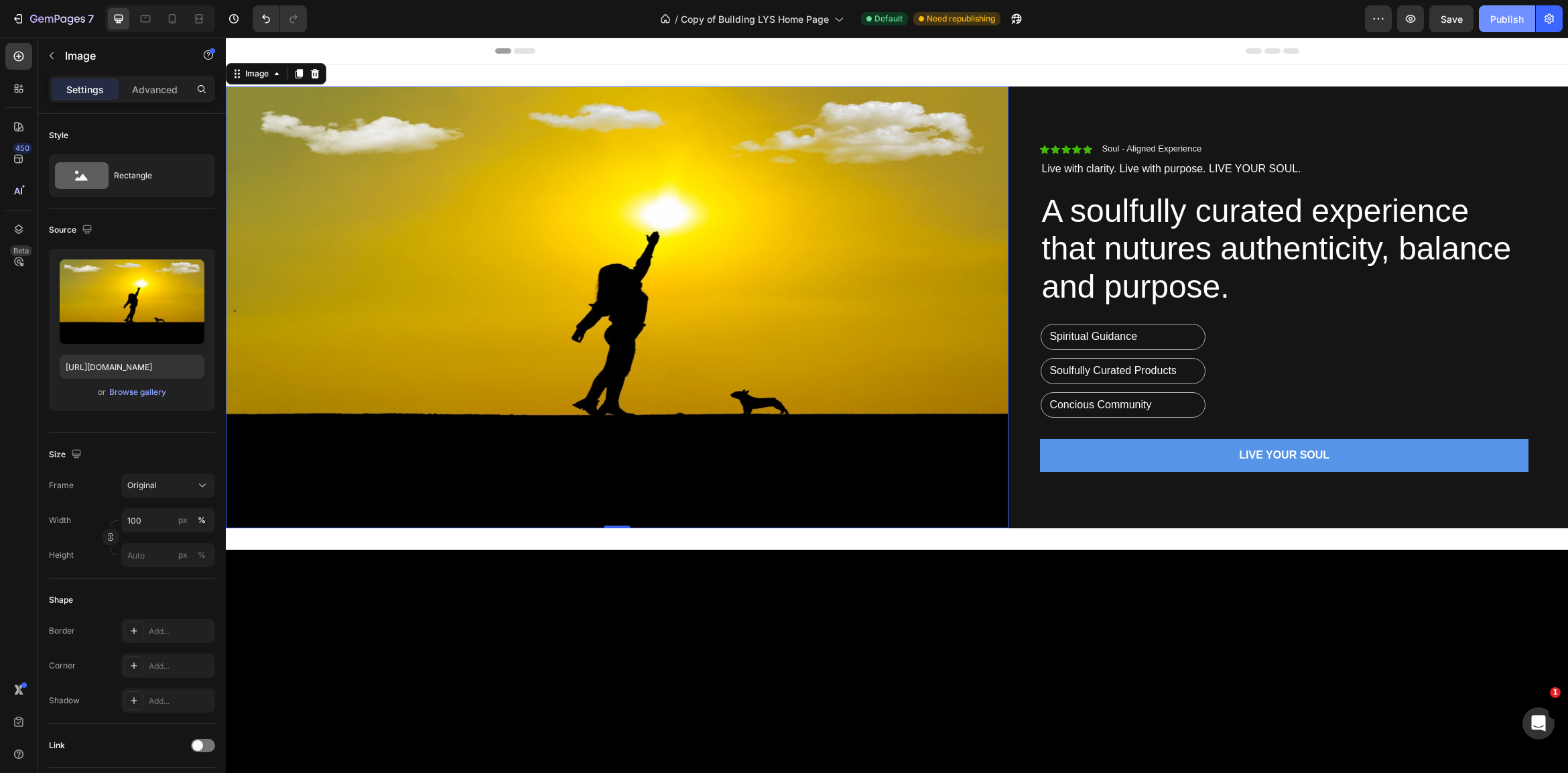
click at [1516, 19] on div "Publish" at bounding box center [1508, 19] width 34 height 14
